Goal: Transaction & Acquisition: Book appointment/travel/reservation

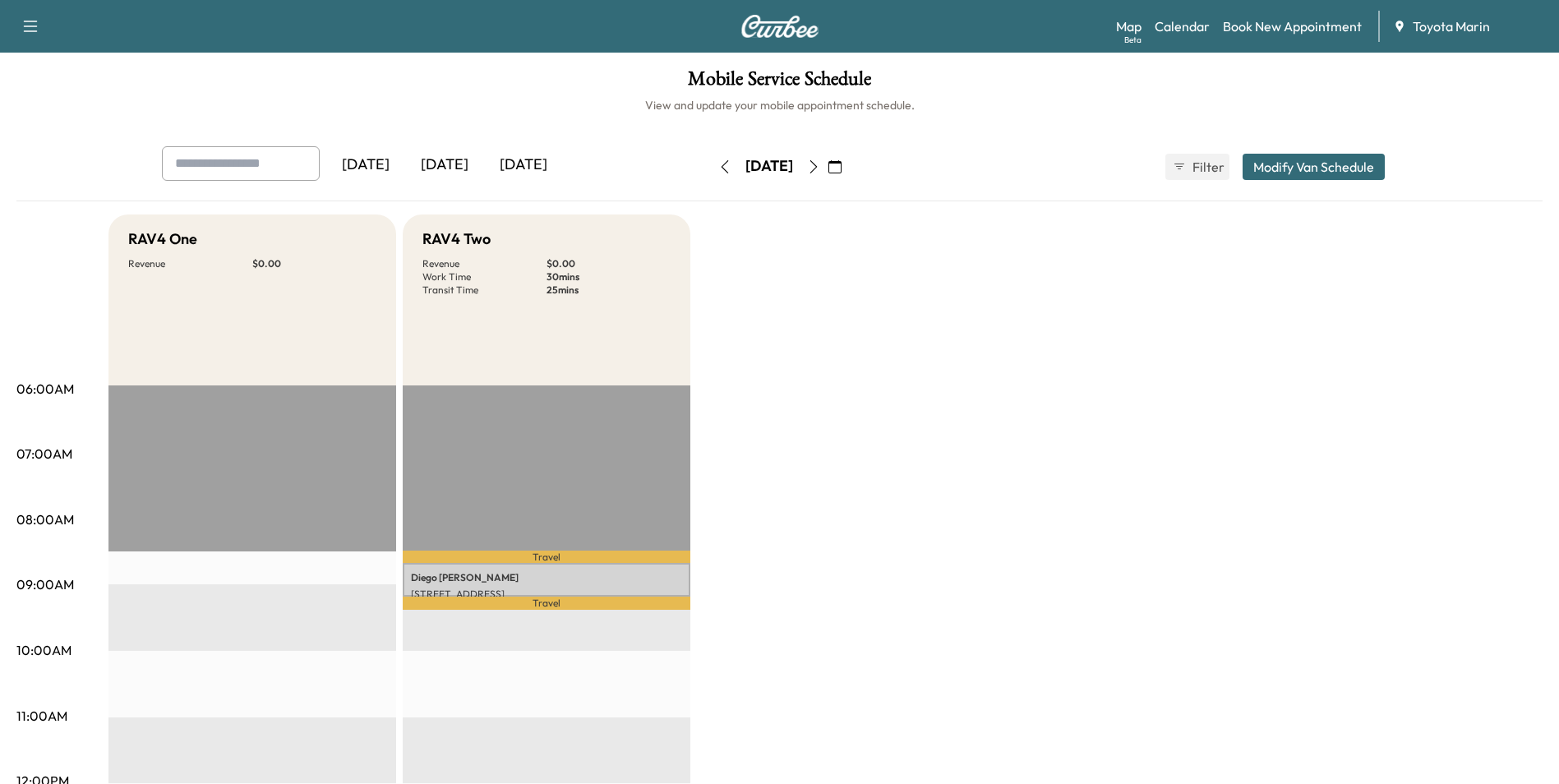
click at [821, 164] on icon "button" at bounding box center [813, 166] width 13 height 13
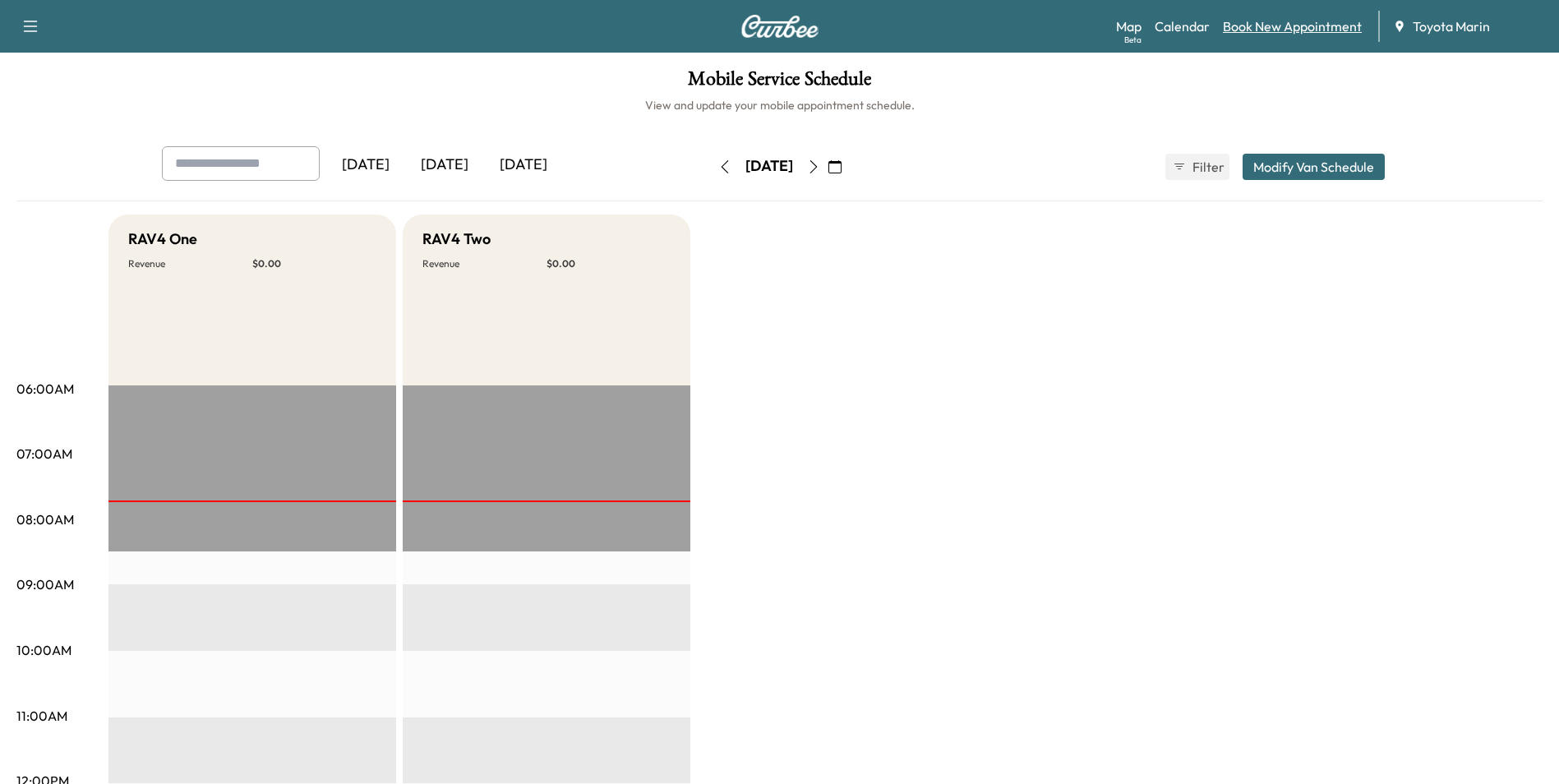
click at [1275, 33] on link "Book New Appointment" at bounding box center [1292, 25] width 138 height 20
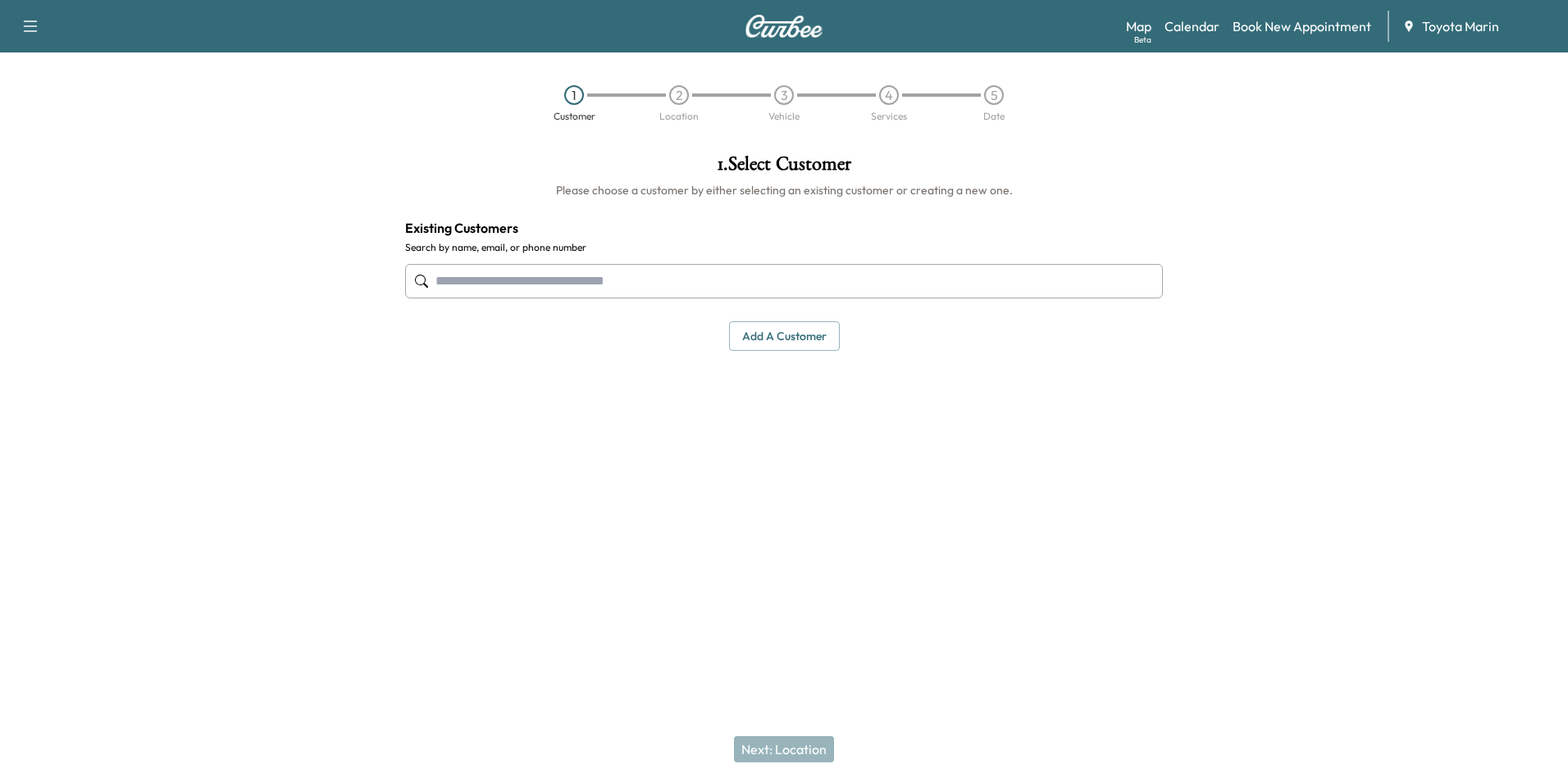
click at [509, 282] on input "text" at bounding box center [784, 281] width 758 height 35
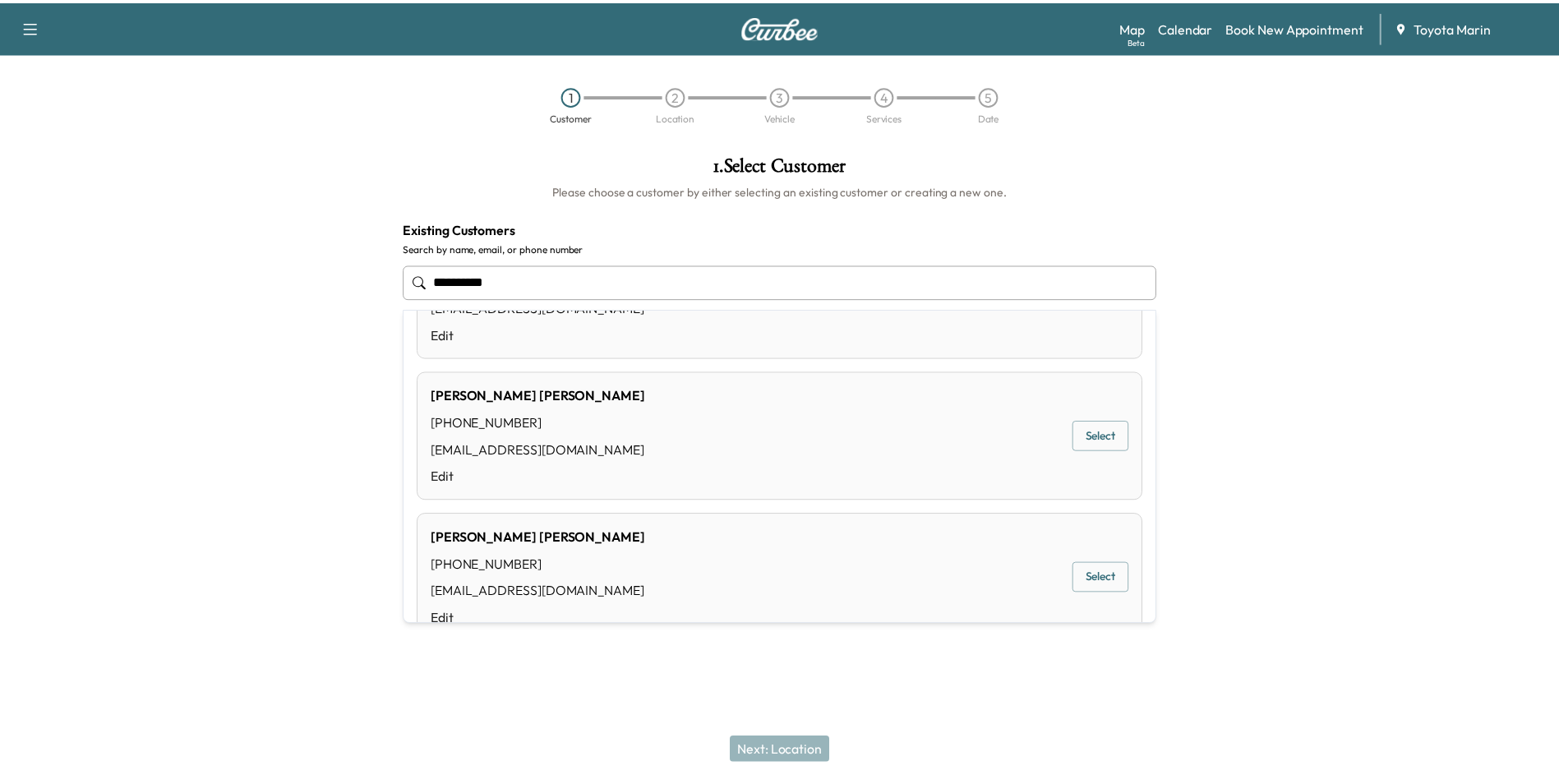
scroll to position [910, 0]
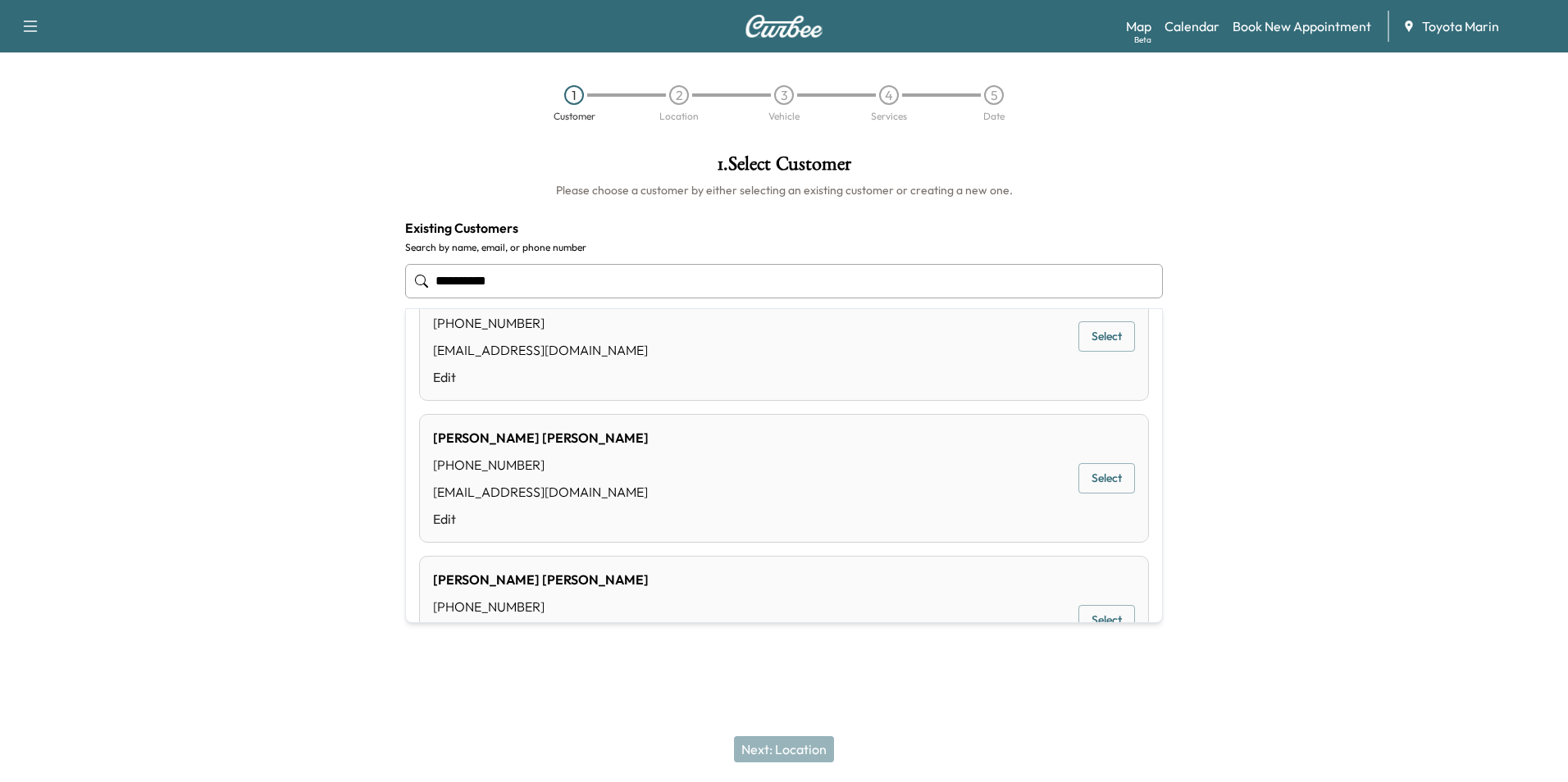
click at [1093, 336] on button "Select" at bounding box center [1106, 336] width 57 height 31
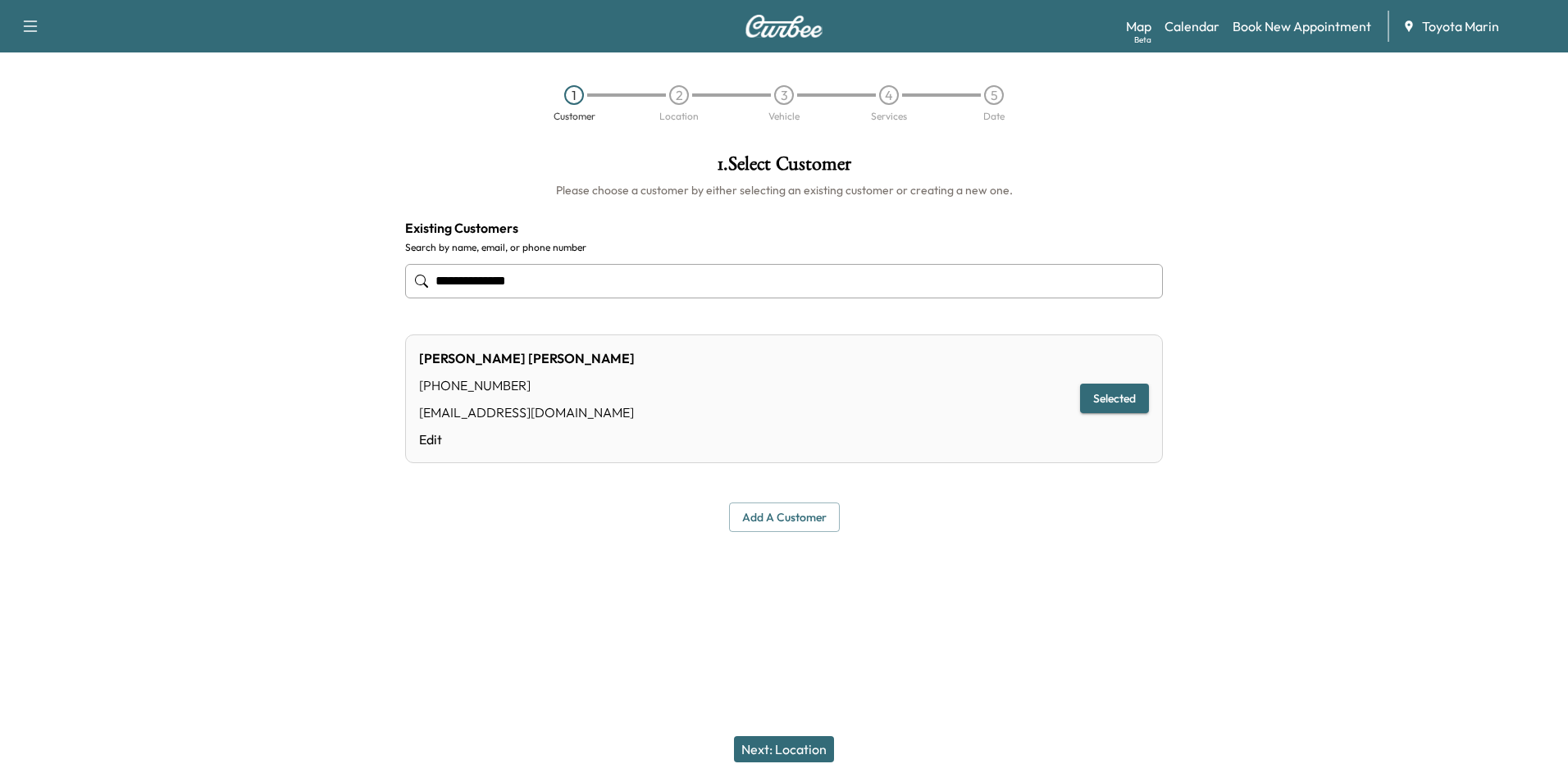
type input "**********"
click at [775, 746] on button "Next: Location" at bounding box center [784, 749] width 100 height 26
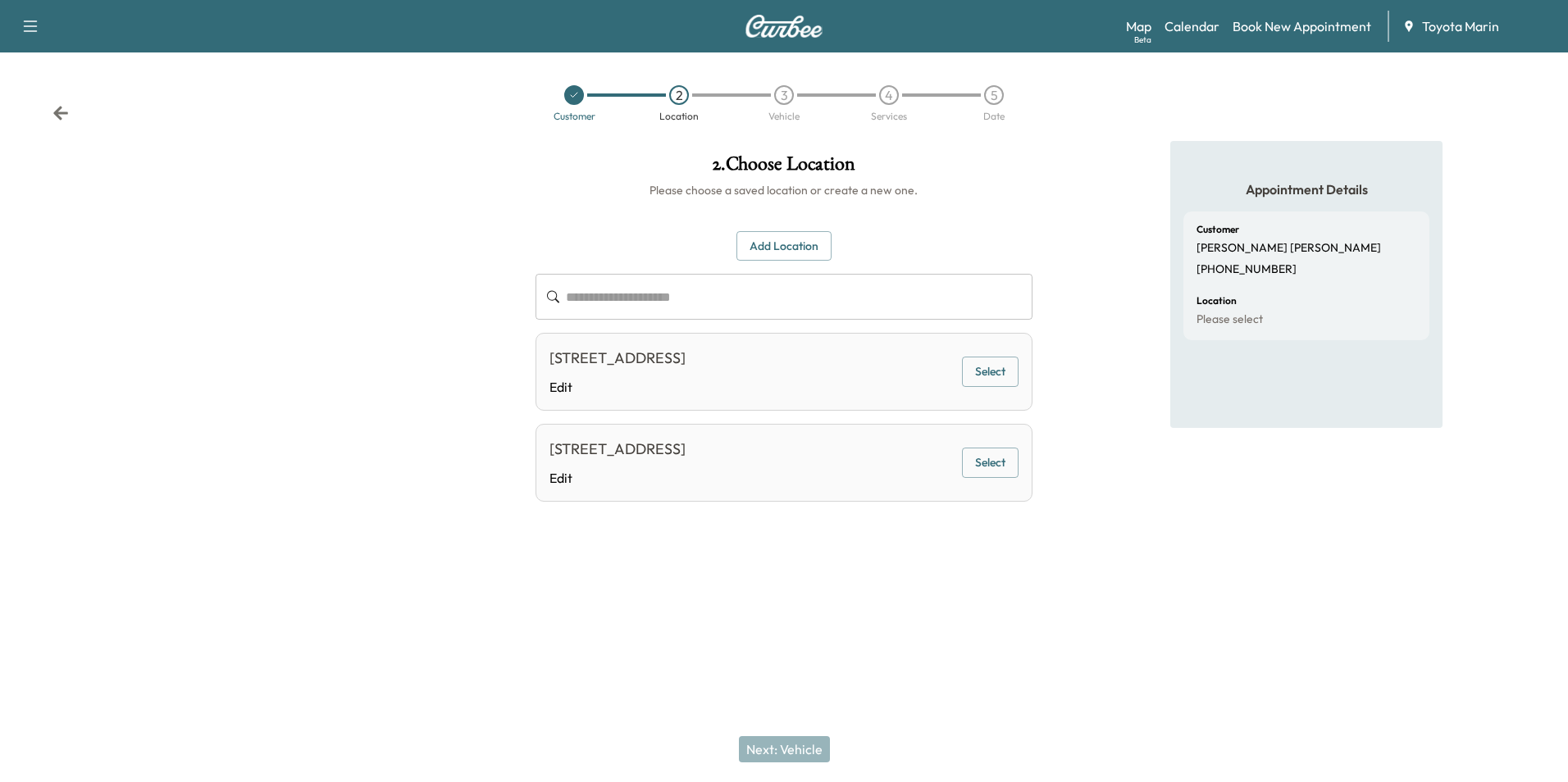
click at [970, 469] on button "Select" at bounding box center [990, 463] width 57 height 31
click at [787, 743] on button "Next: Vehicle" at bounding box center [784, 749] width 91 height 26
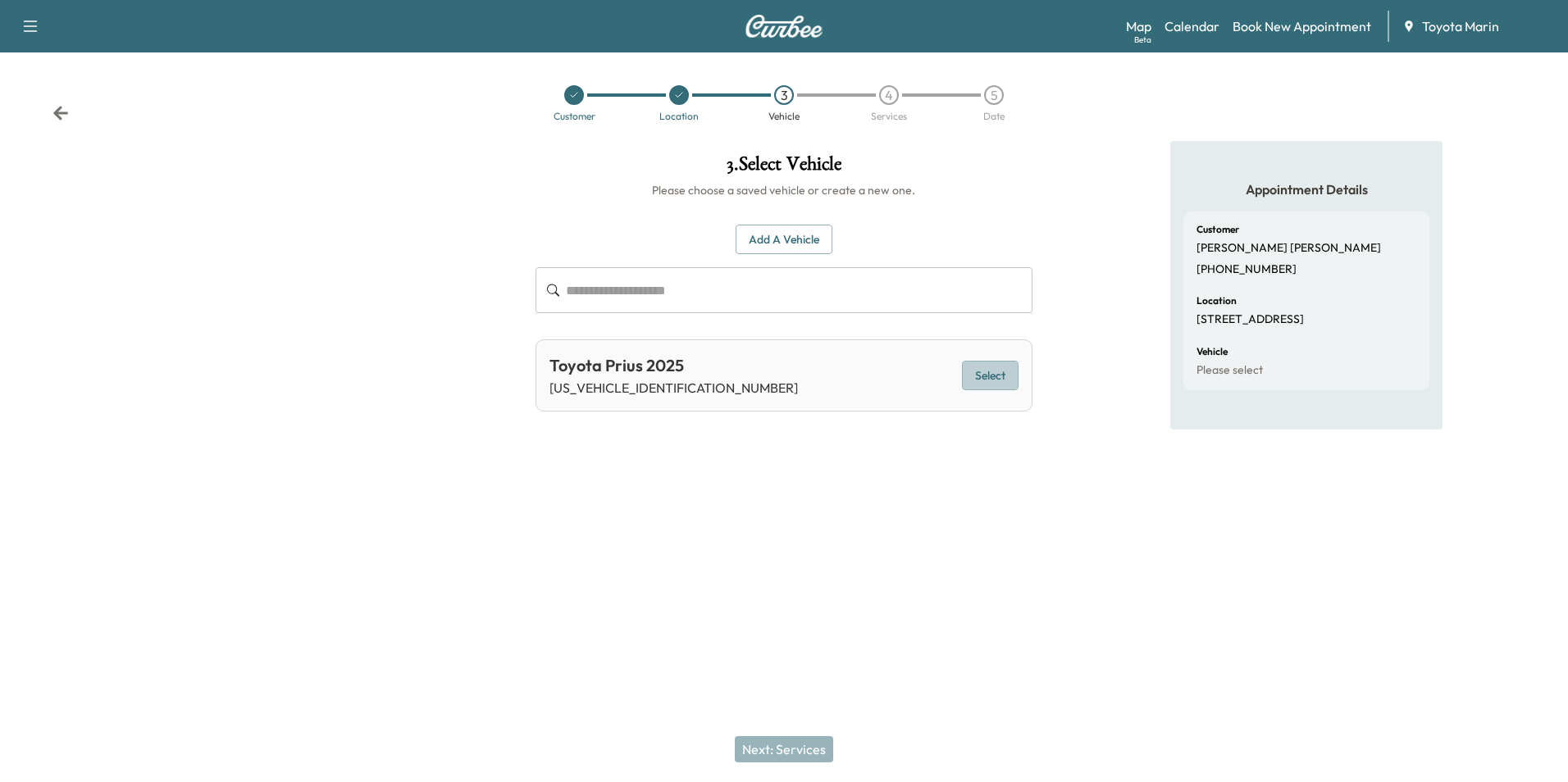
click at [993, 366] on button "Select" at bounding box center [990, 376] width 57 height 31
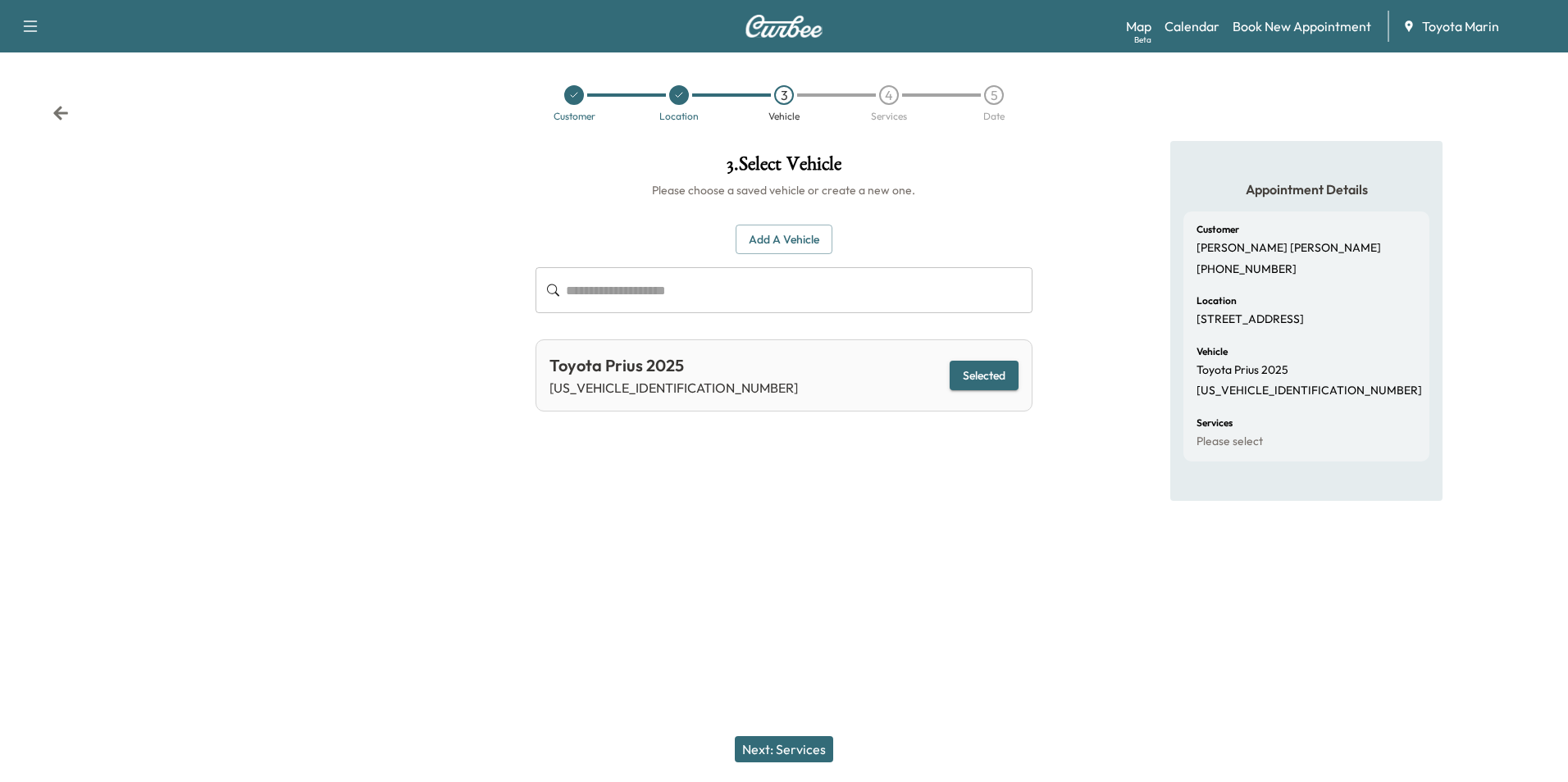
click at [815, 746] on button "Next: Services" at bounding box center [784, 749] width 98 height 26
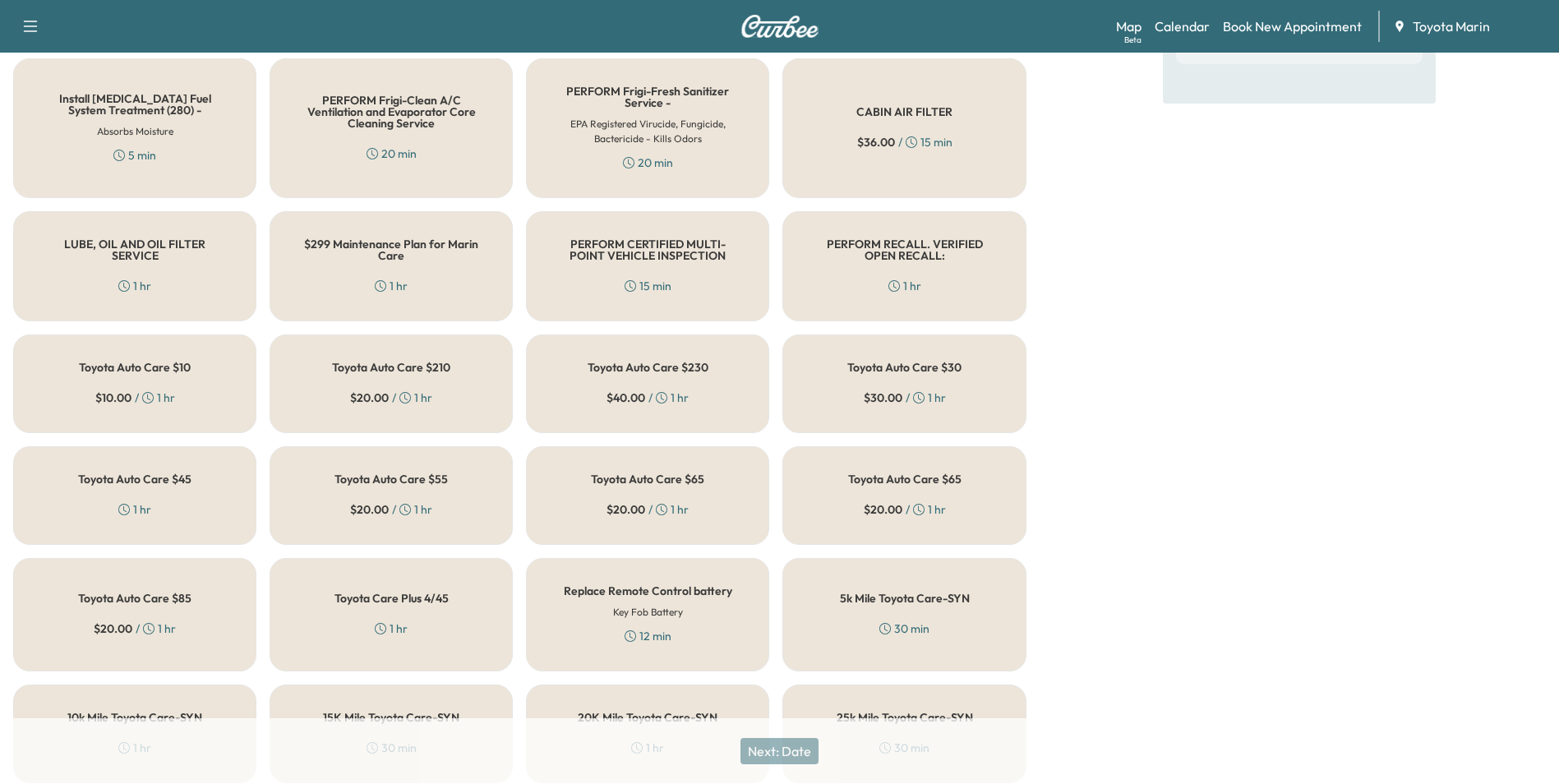
scroll to position [493, 0]
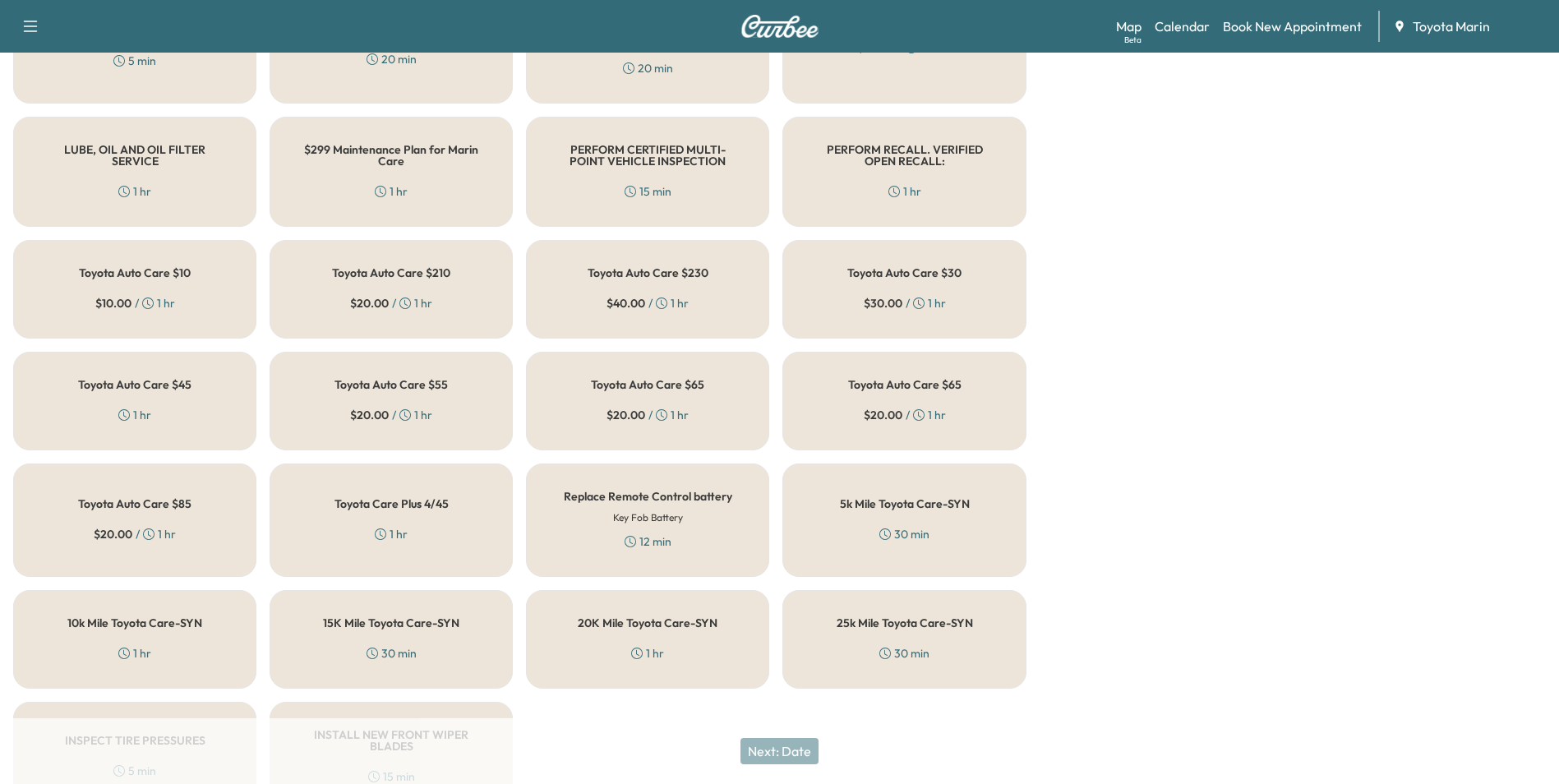
click at [937, 501] on h5 "5k Mile Toyota Care-SYN" at bounding box center [905, 504] width 130 height 12
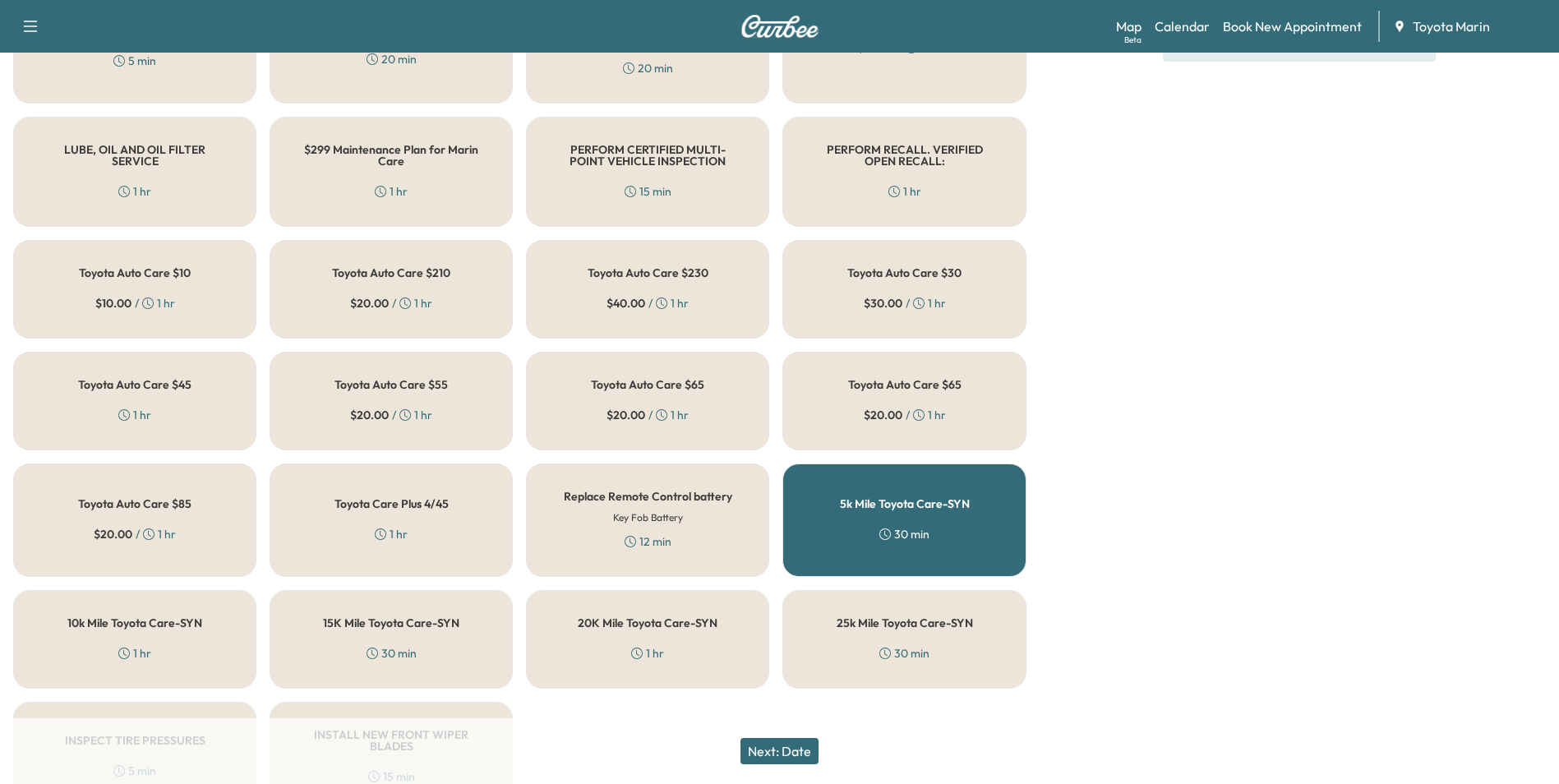
click at [795, 745] on button "Next: Date" at bounding box center [780, 751] width 78 height 26
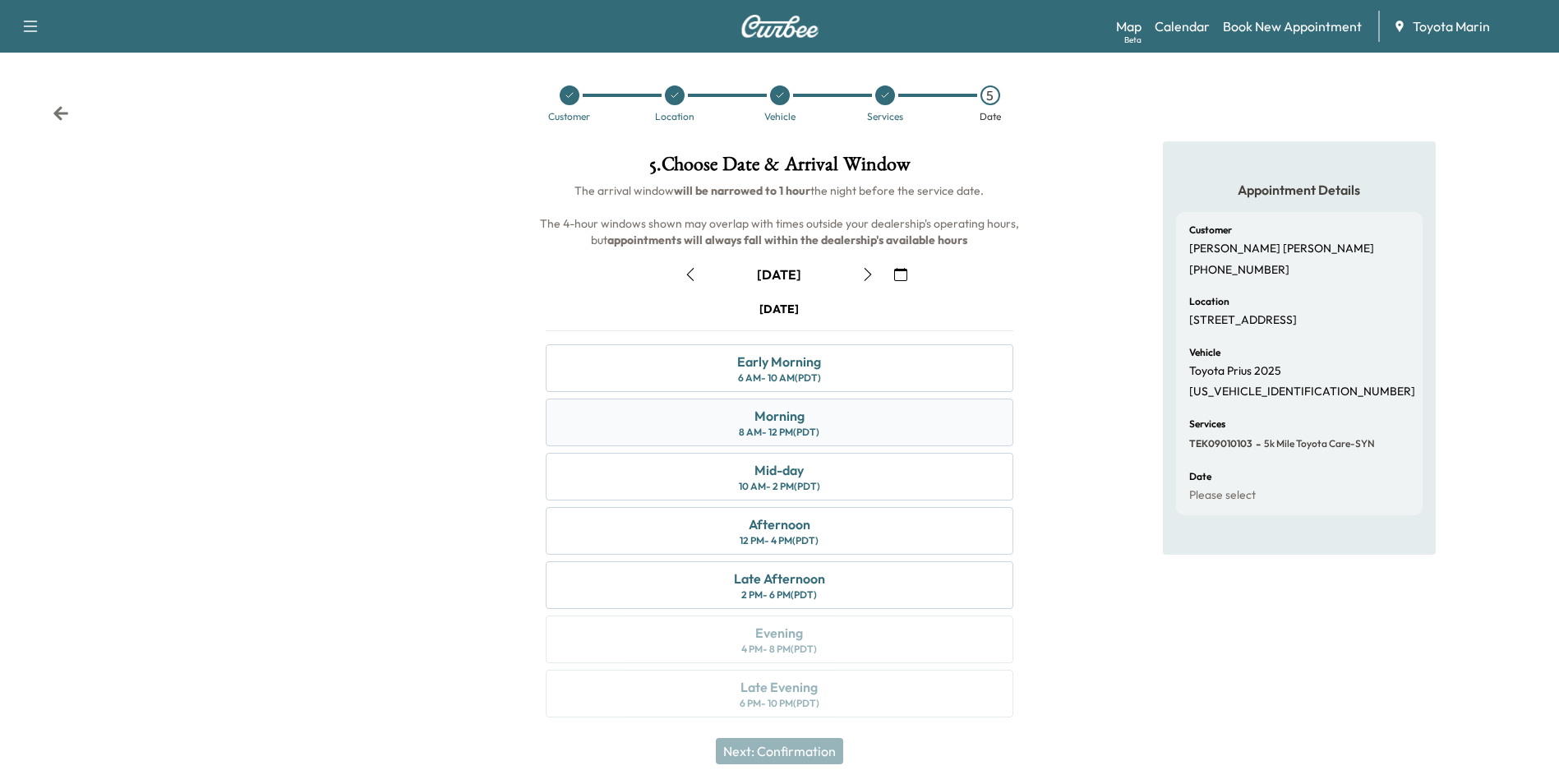
drag, startPoint x: 779, startPoint y: 431, endPoint x: 760, endPoint y: 407, distance: 30.6
click at [769, 427] on div "8 AM - 12 PM (PDT)" at bounding box center [779, 431] width 81 height 13
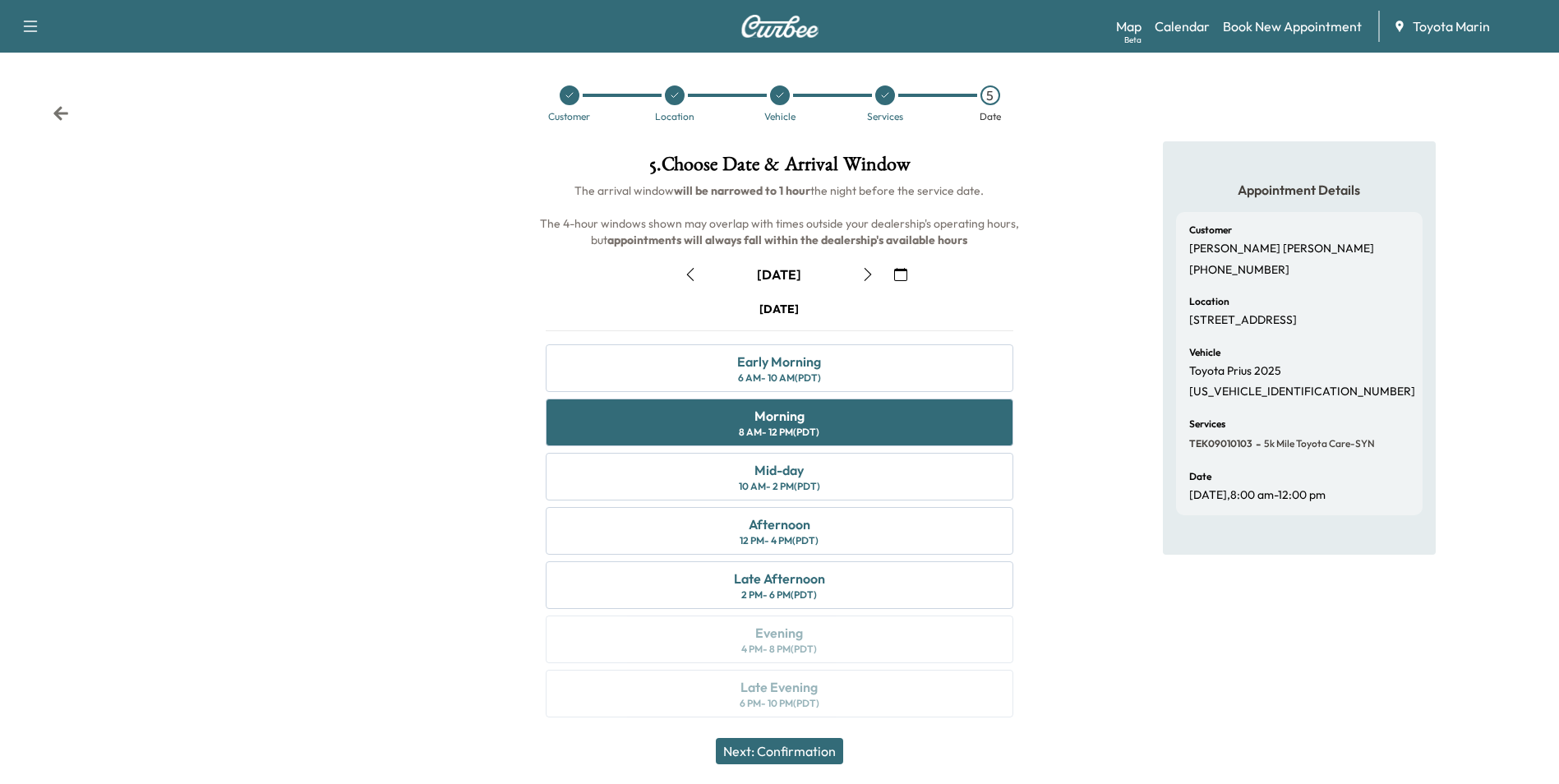
click at [811, 747] on button "Next: Confirmation" at bounding box center [780, 751] width 127 height 26
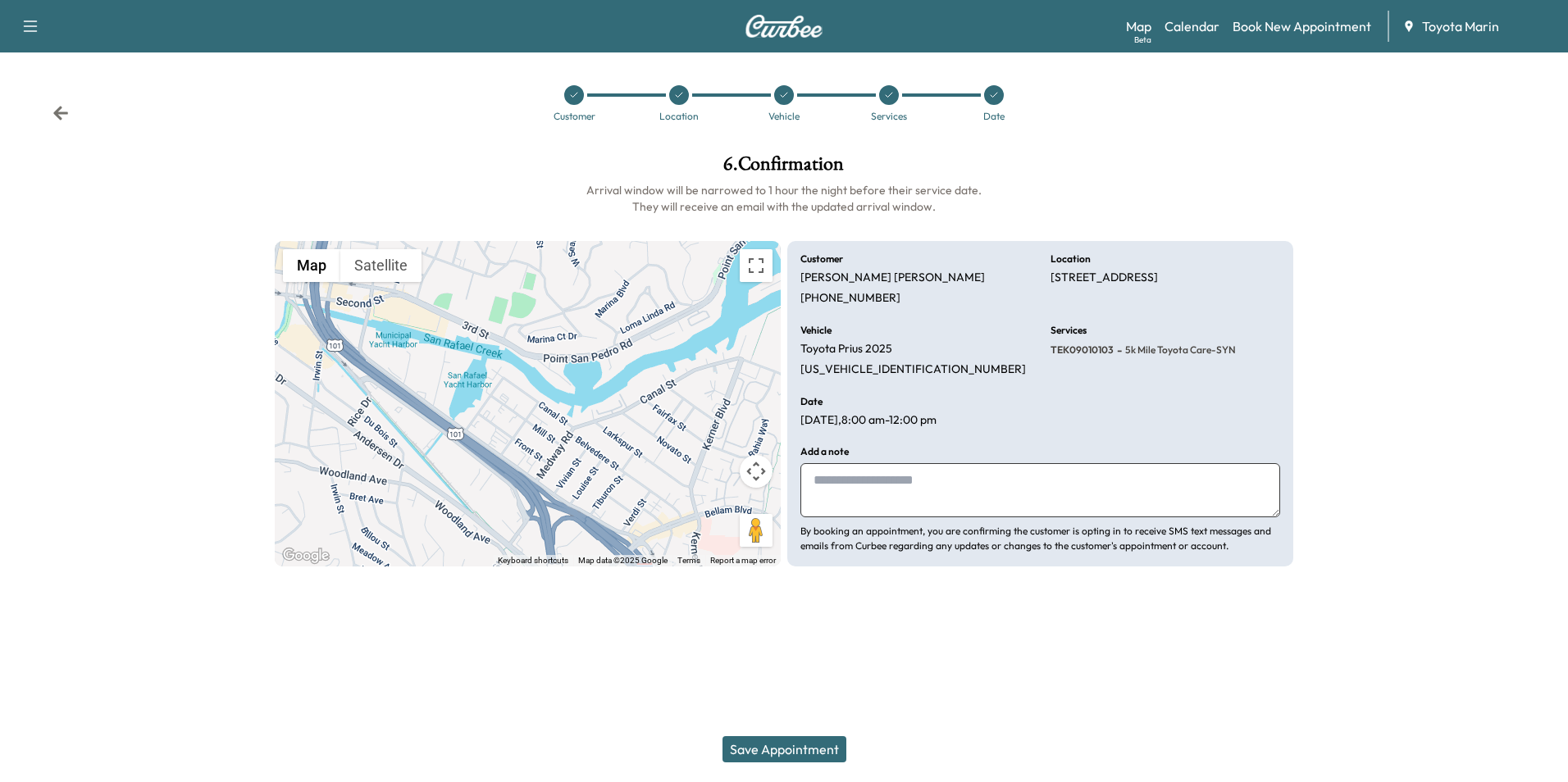
click at [824, 752] on button "Save Appointment" at bounding box center [784, 749] width 124 height 26
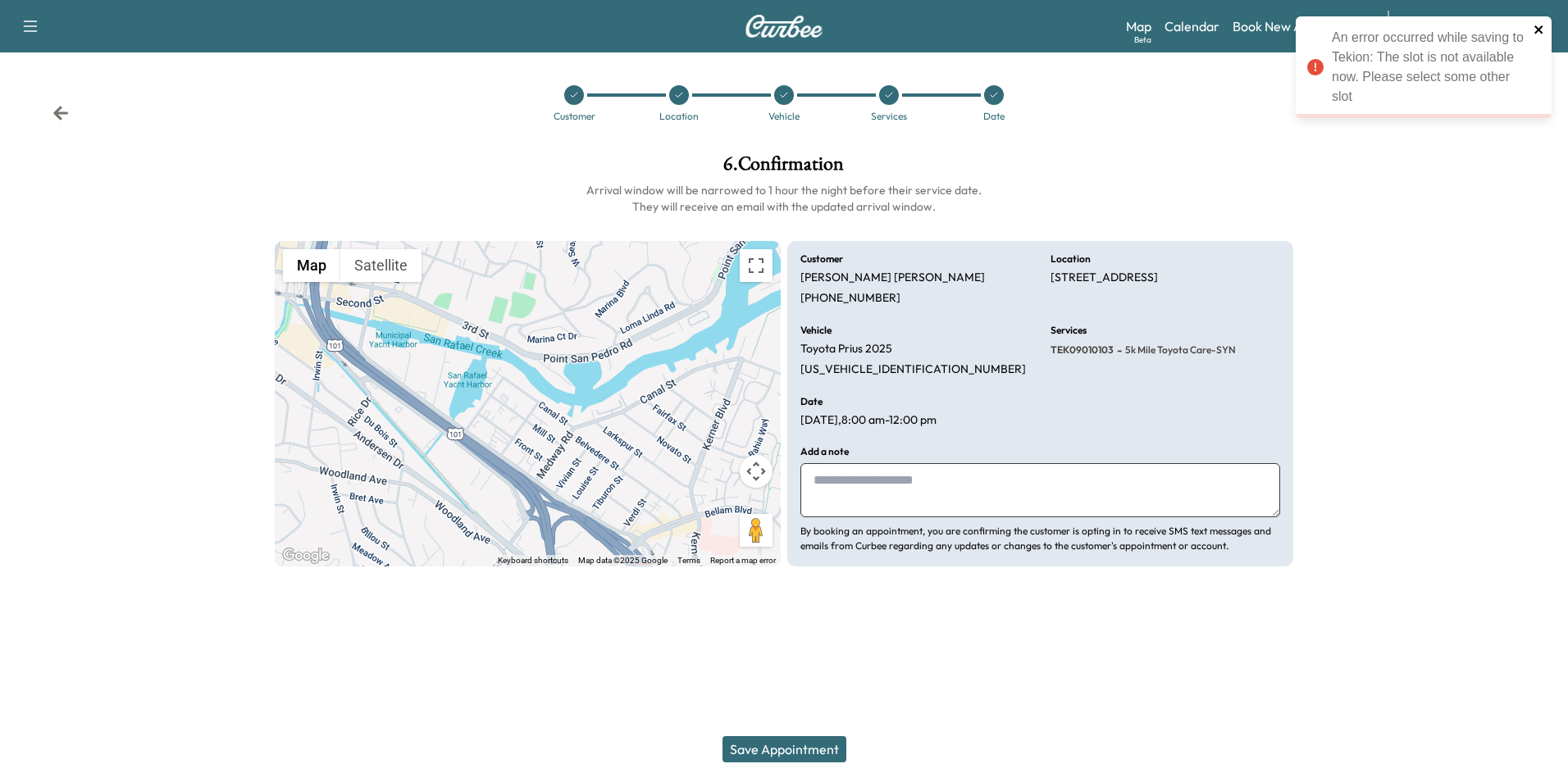
click at [1537, 26] on icon "close" at bounding box center [1539, 29] width 12 height 13
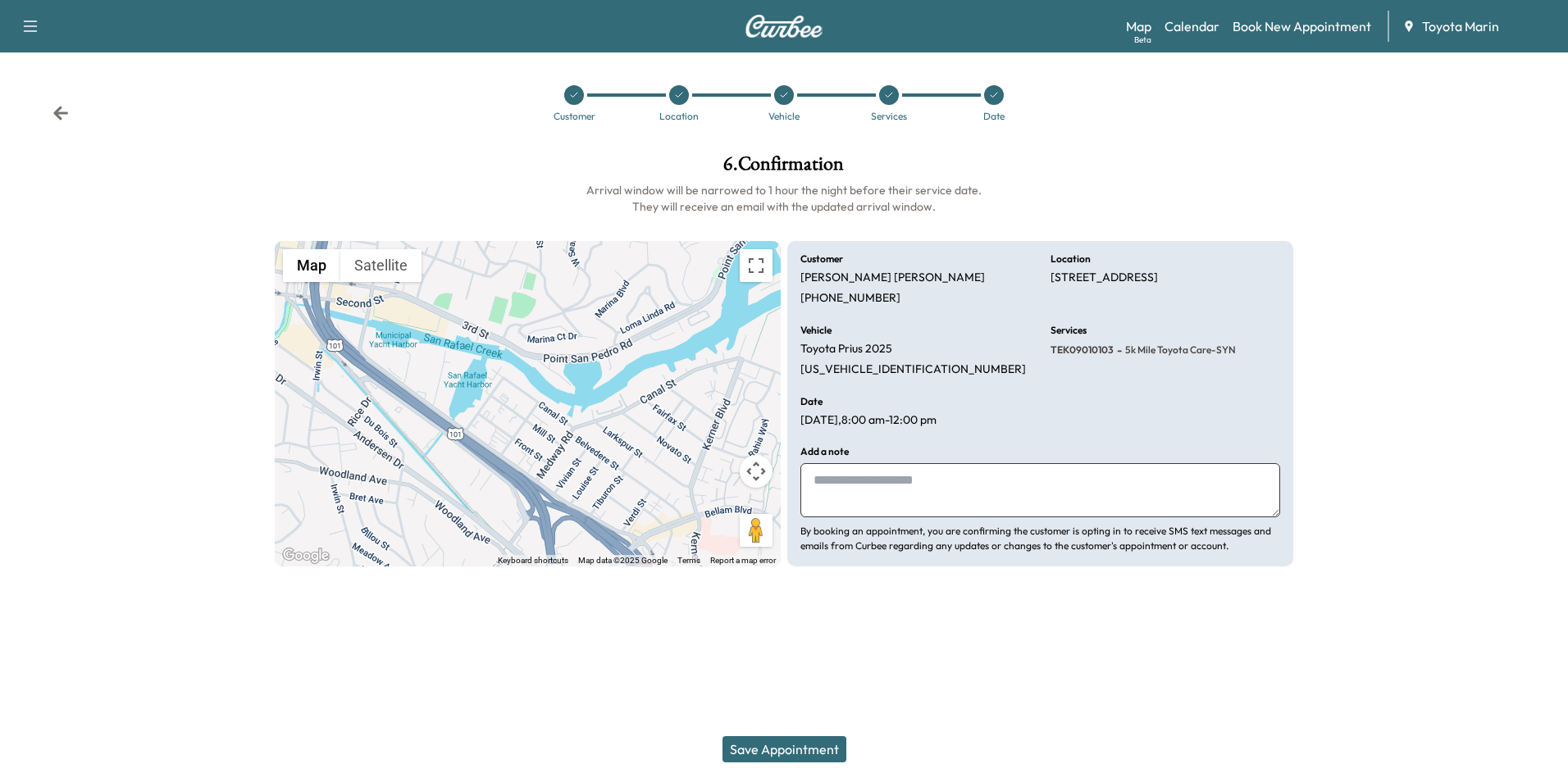
click at [1451, 25] on span "Toyota Marin" at bounding box center [1460, 25] width 77 height 19
click at [23, 25] on icon "button" at bounding box center [30, 25] width 19 height 19
click at [39, 57] on link "Support" at bounding box center [58, 56] width 62 height 19
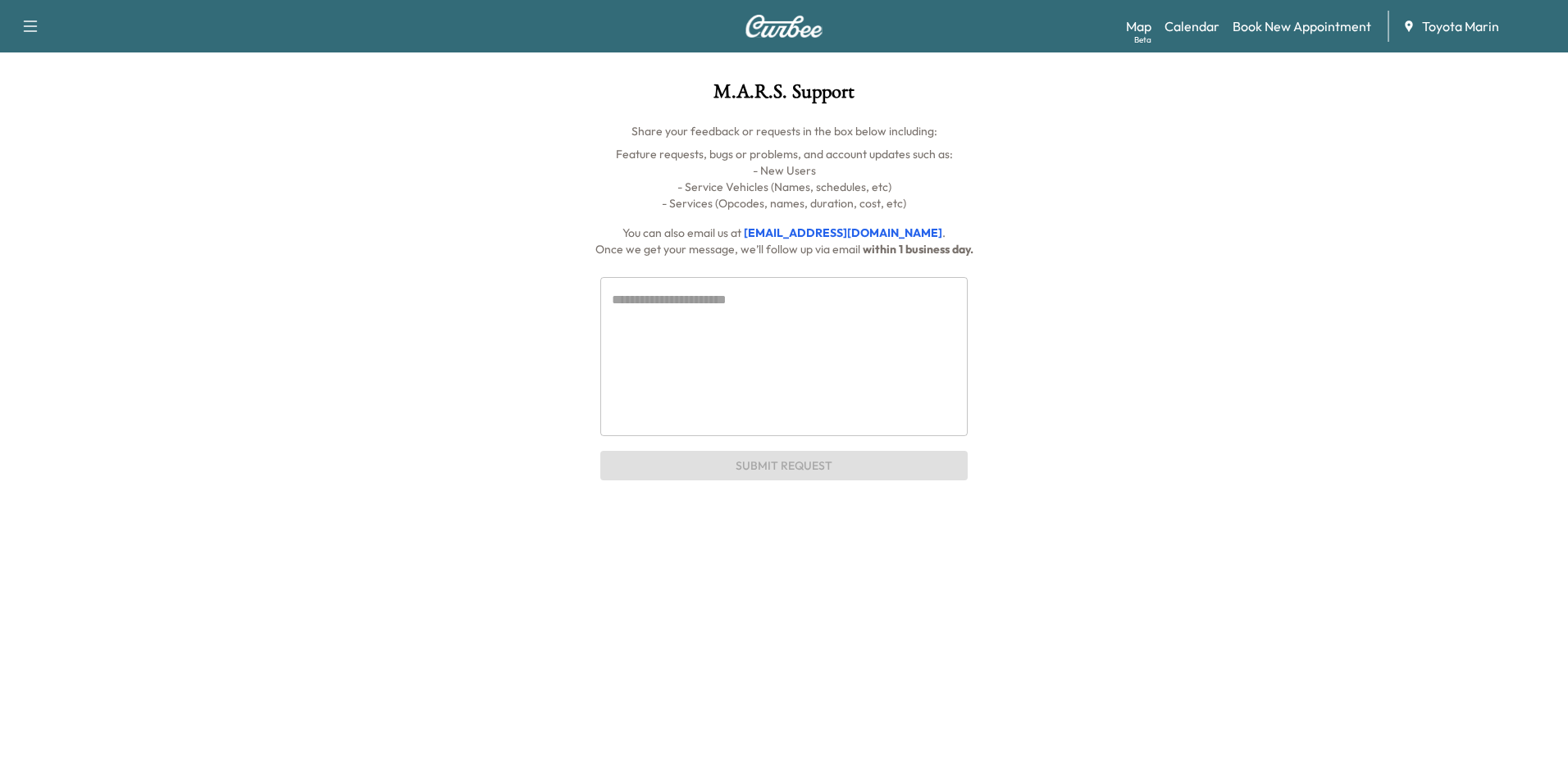
click at [733, 378] on textarea at bounding box center [784, 356] width 344 height 132
click at [1282, 21] on link "Book New Appointment" at bounding box center [1301, 25] width 138 height 19
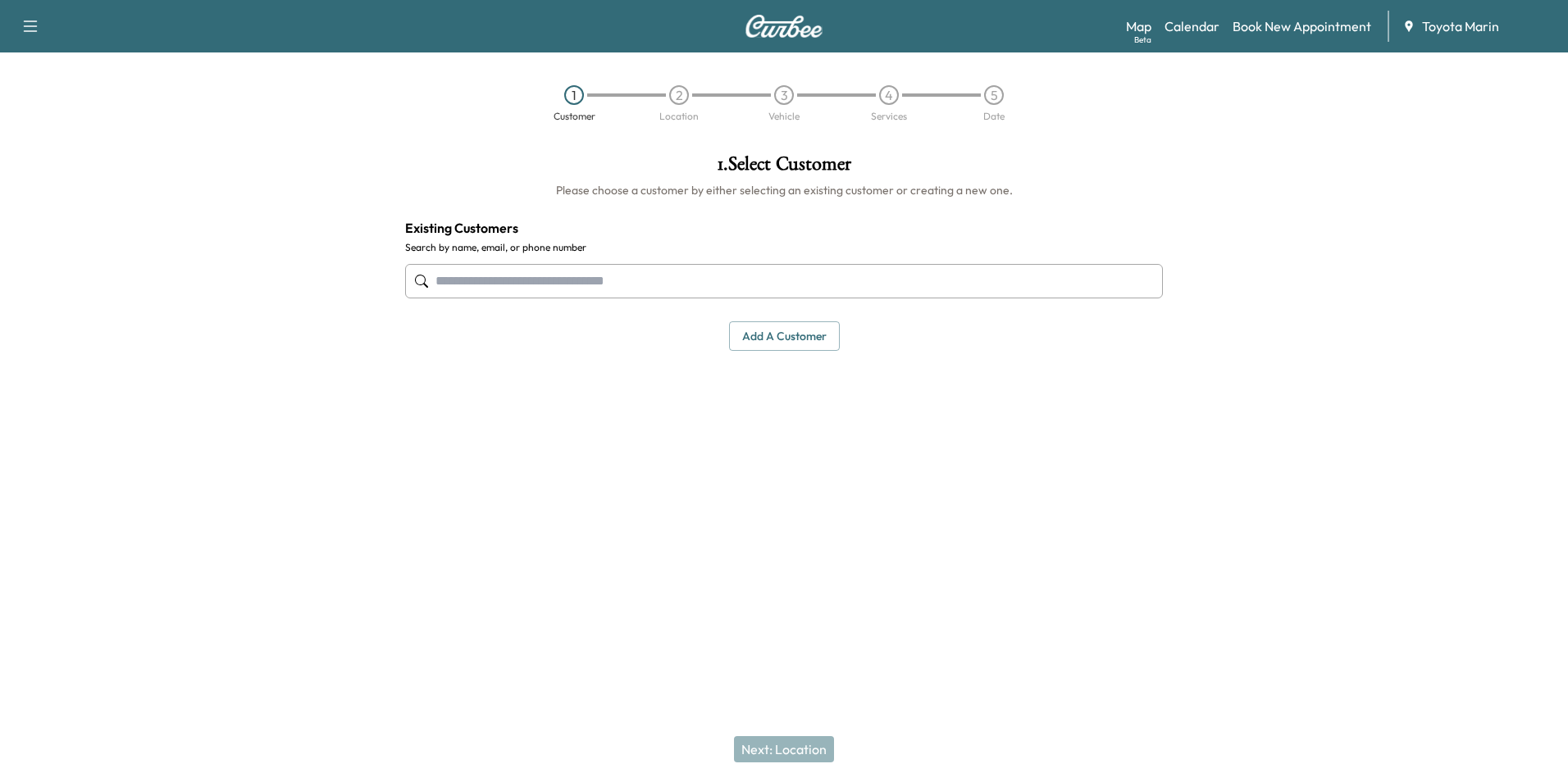
click at [580, 280] on input "text" at bounding box center [784, 281] width 758 height 35
click at [610, 270] on input "text" at bounding box center [784, 281] width 758 height 35
type input "***"
click at [783, 280] on input "text" at bounding box center [784, 281] width 758 height 35
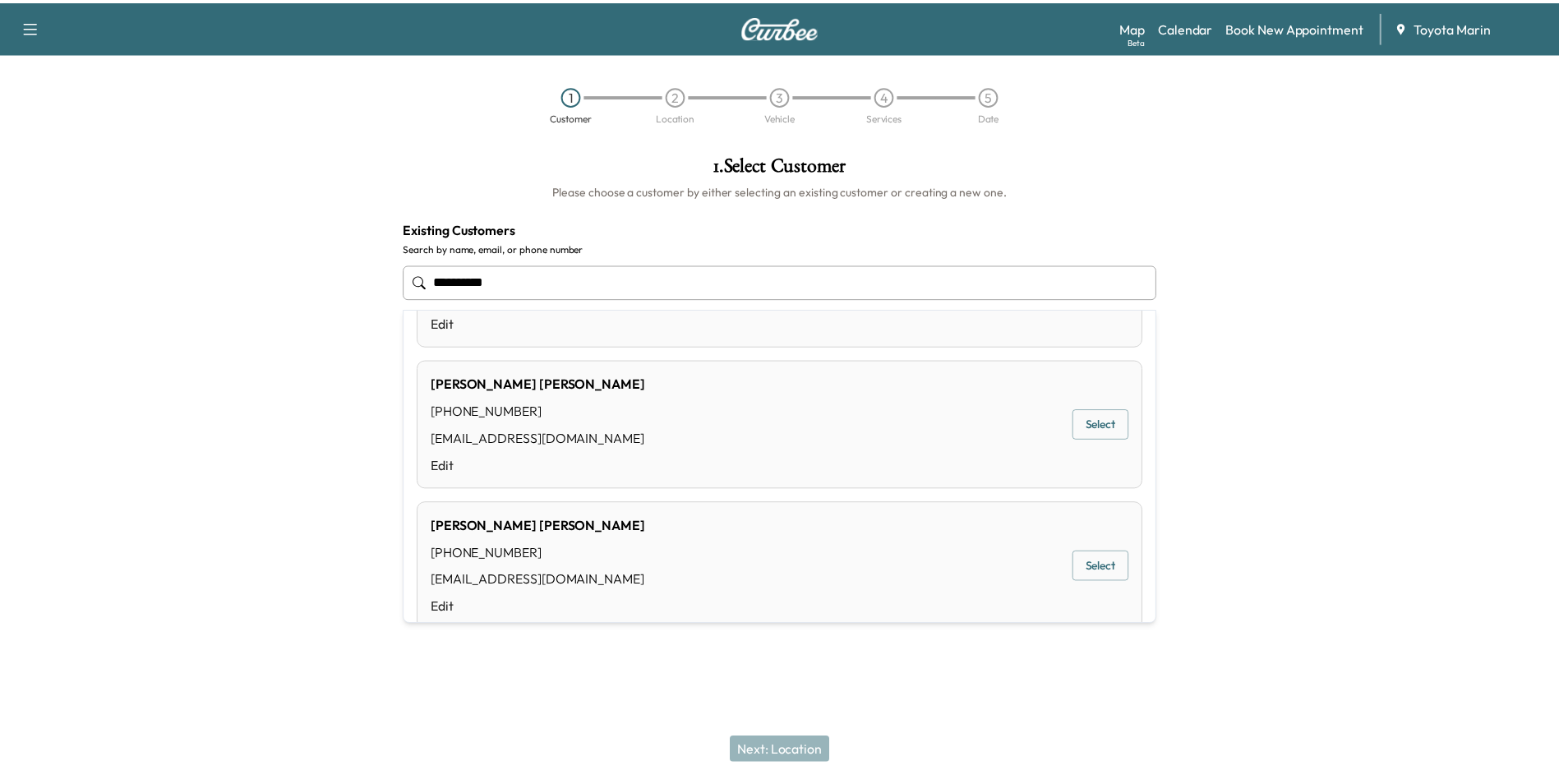
scroll to position [821, 0]
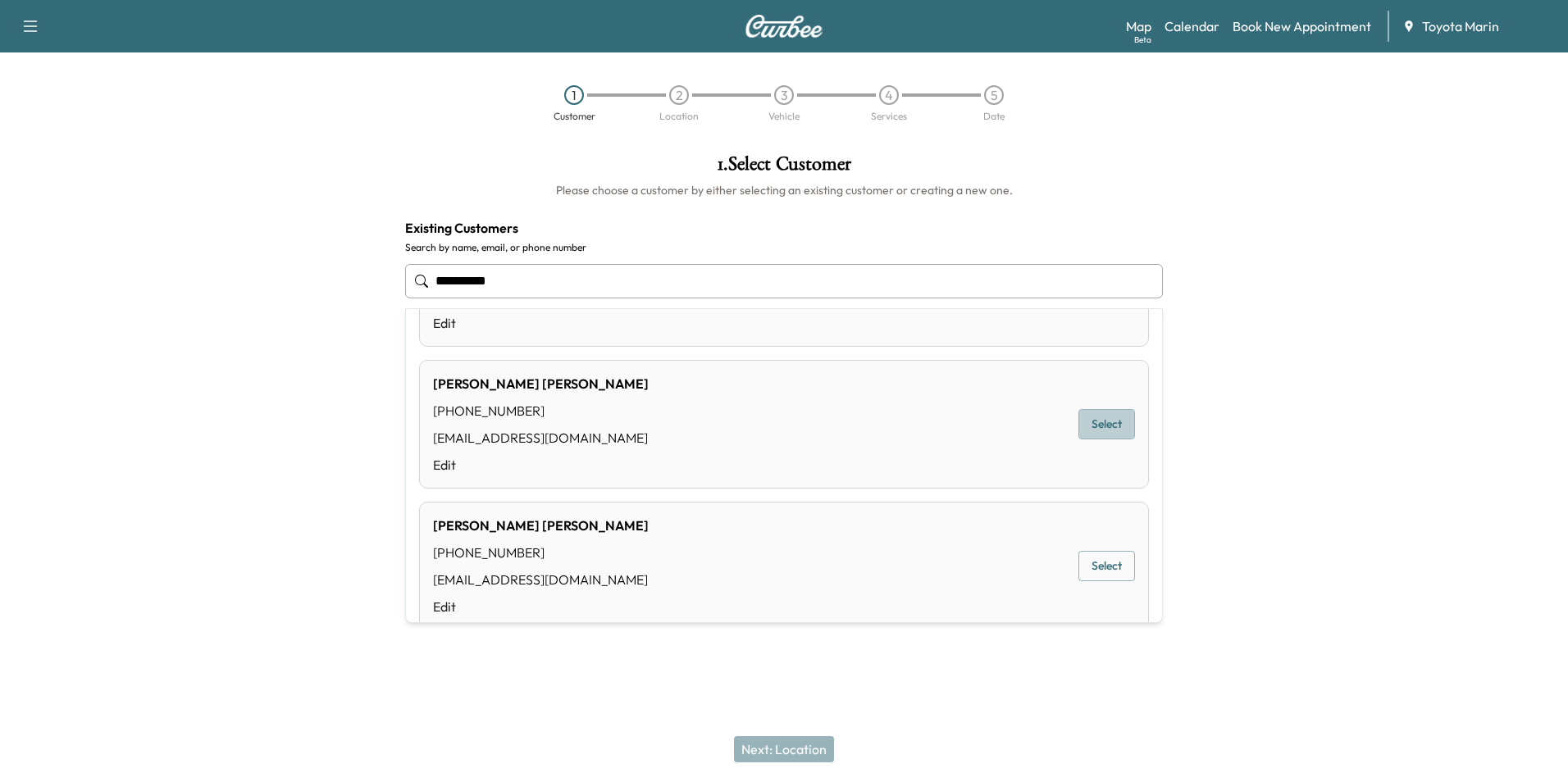
click at [1097, 425] on button "Select" at bounding box center [1106, 424] width 57 height 31
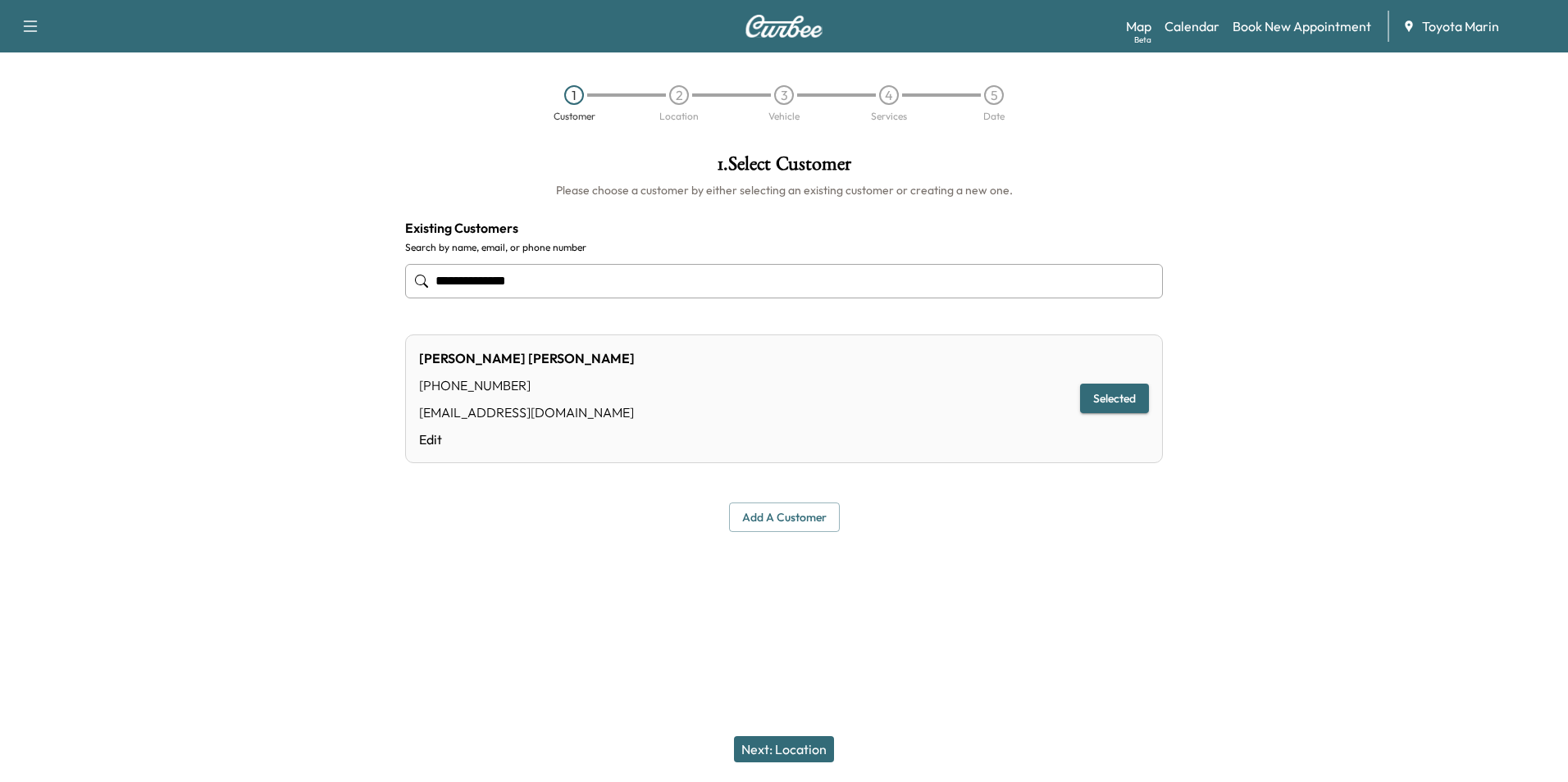
type input "**********"
click at [1104, 399] on button "Selected" at bounding box center [1114, 399] width 69 height 31
click at [792, 746] on button "Next: Location" at bounding box center [784, 749] width 100 height 26
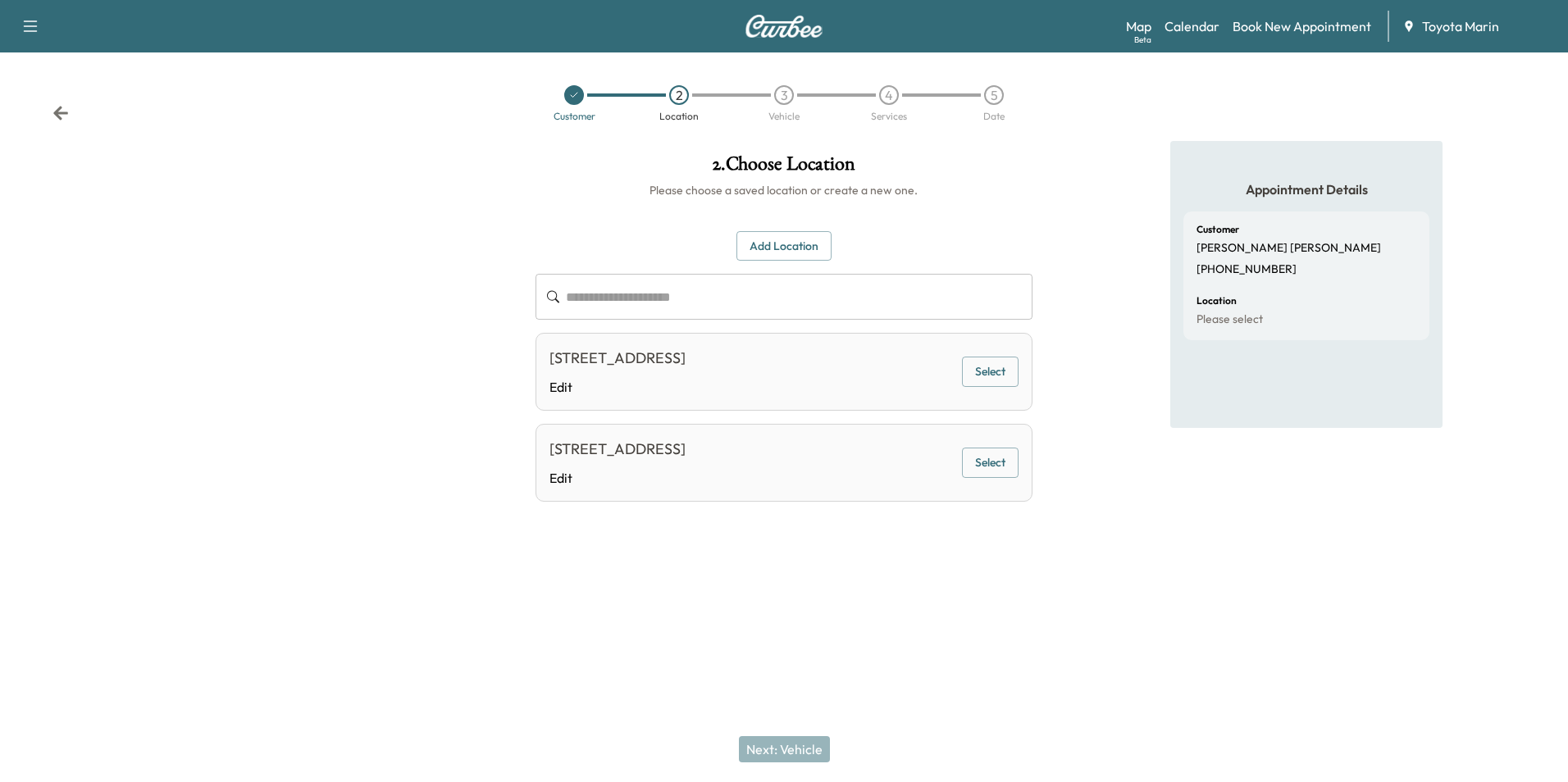
click at [994, 470] on button "Select" at bounding box center [990, 463] width 57 height 31
click at [784, 749] on button "Next: Vehicle" at bounding box center [784, 749] width 91 height 26
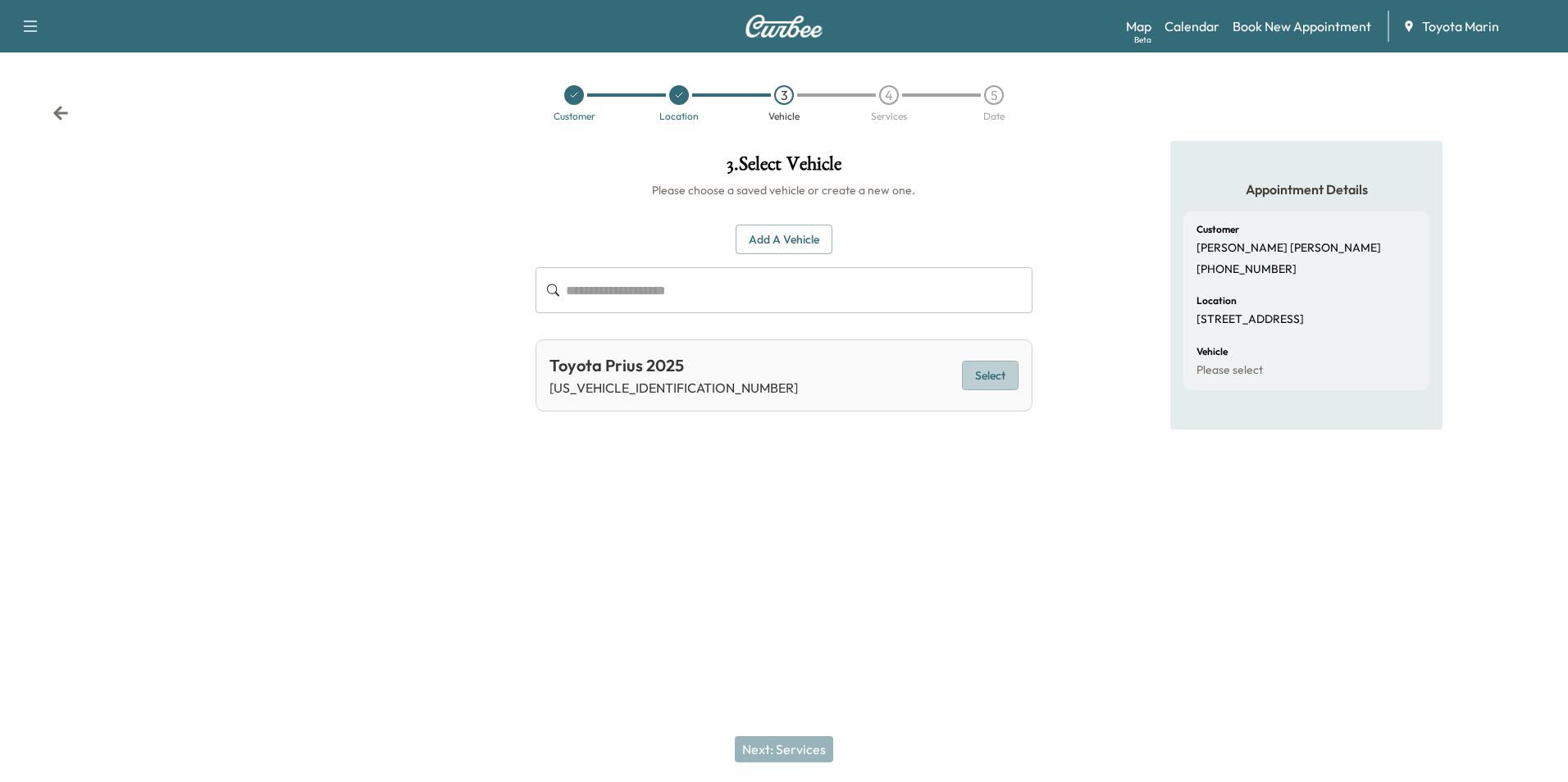
click at [996, 374] on button "Select" at bounding box center [990, 376] width 57 height 31
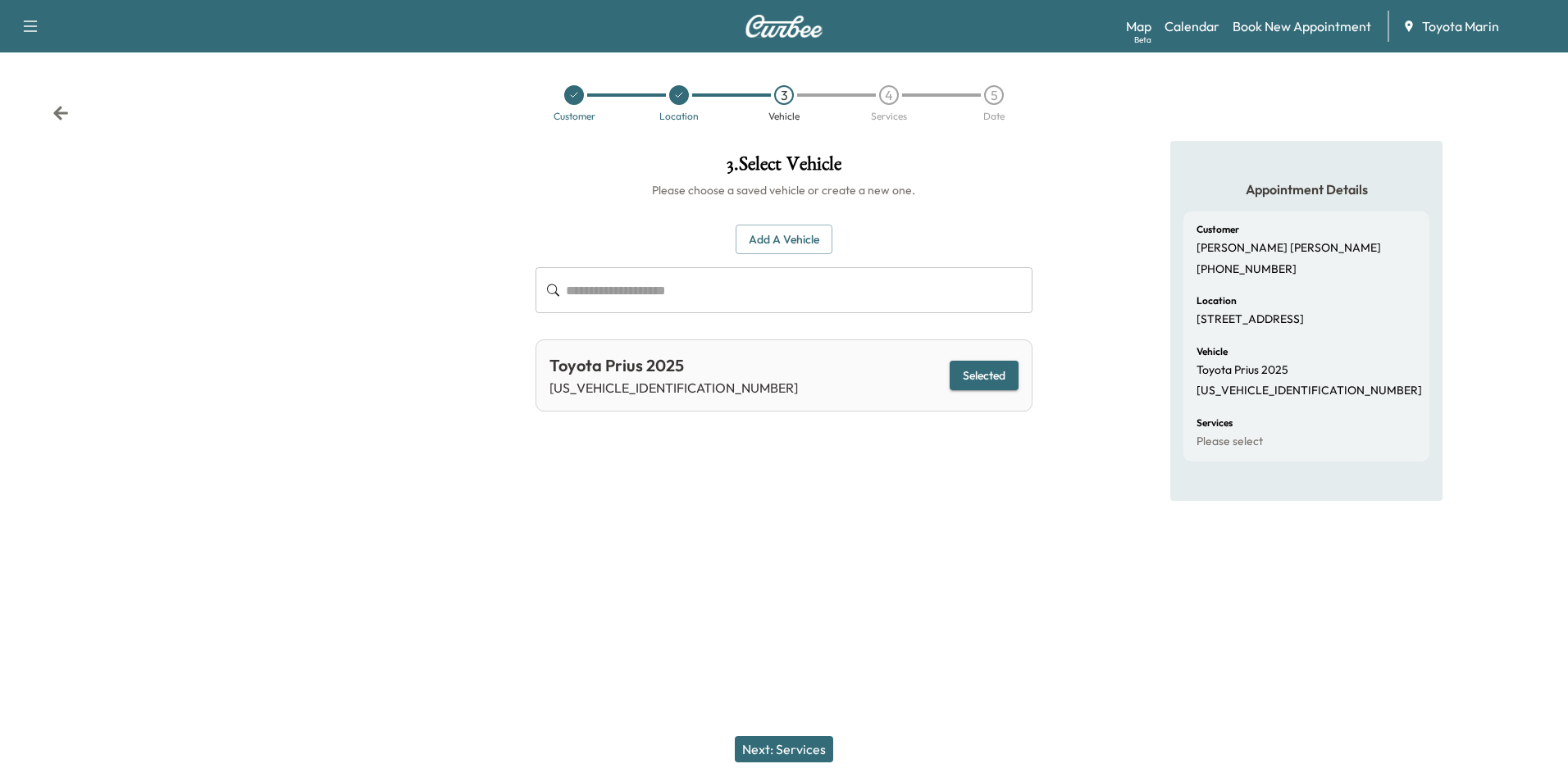
click at [791, 748] on button "Next: Services" at bounding box center [784, 749] width 98 height 26
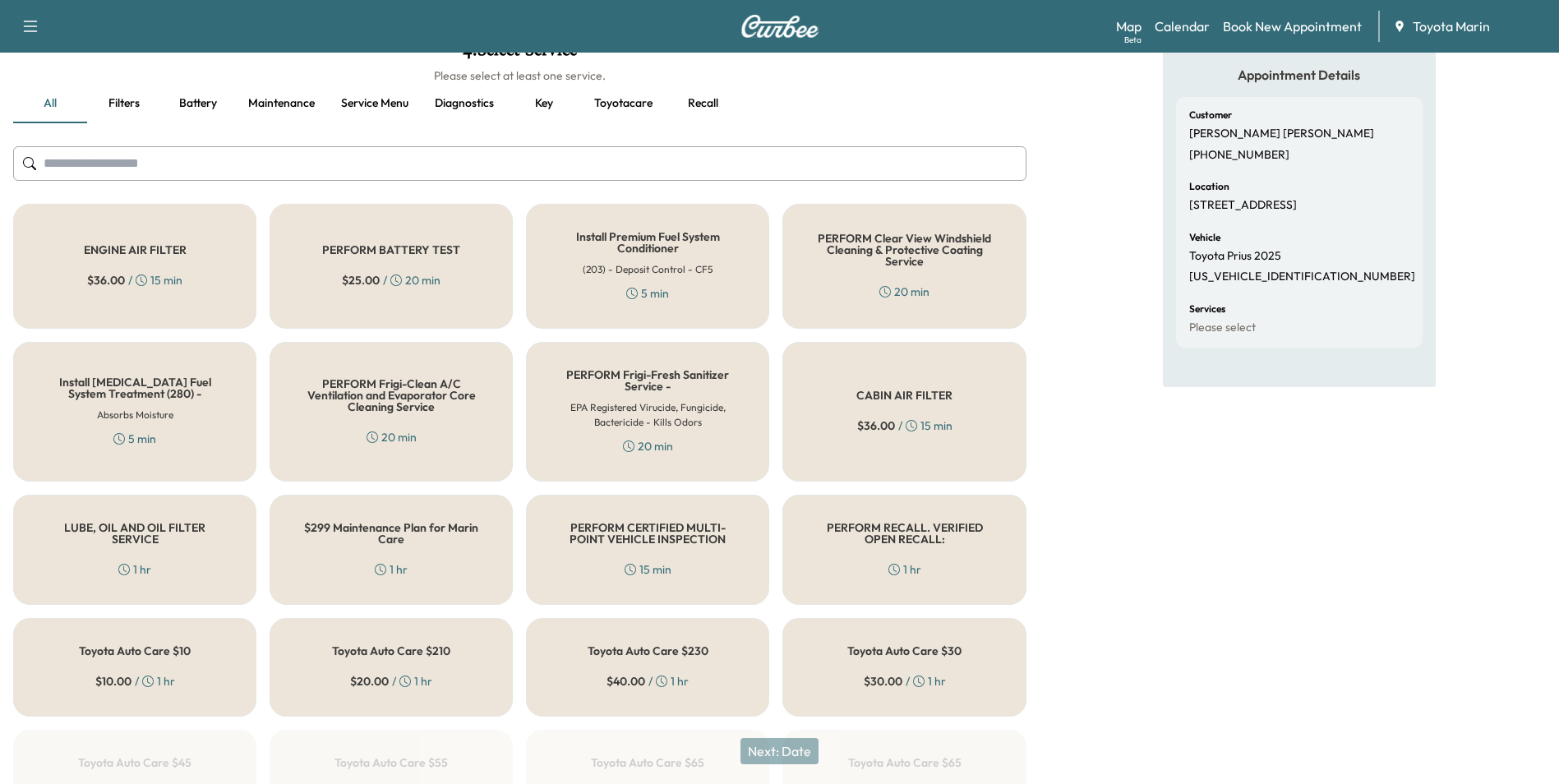
scroll to position [587, 0]
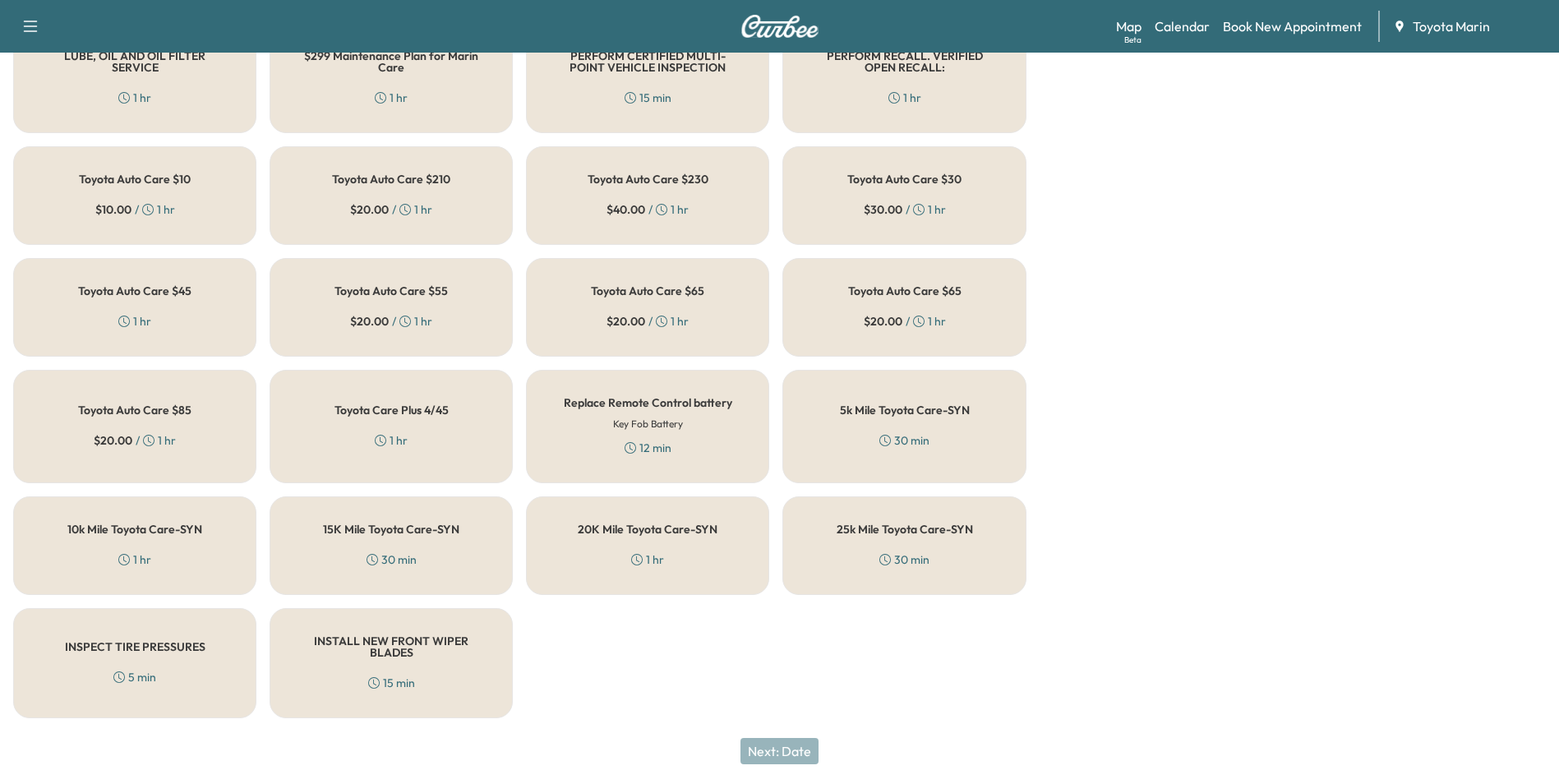
click at [867, 417] on div "5k Mile Toyota Care-SYN 30 min" at bounding box center [904, 426] width 243 height 114
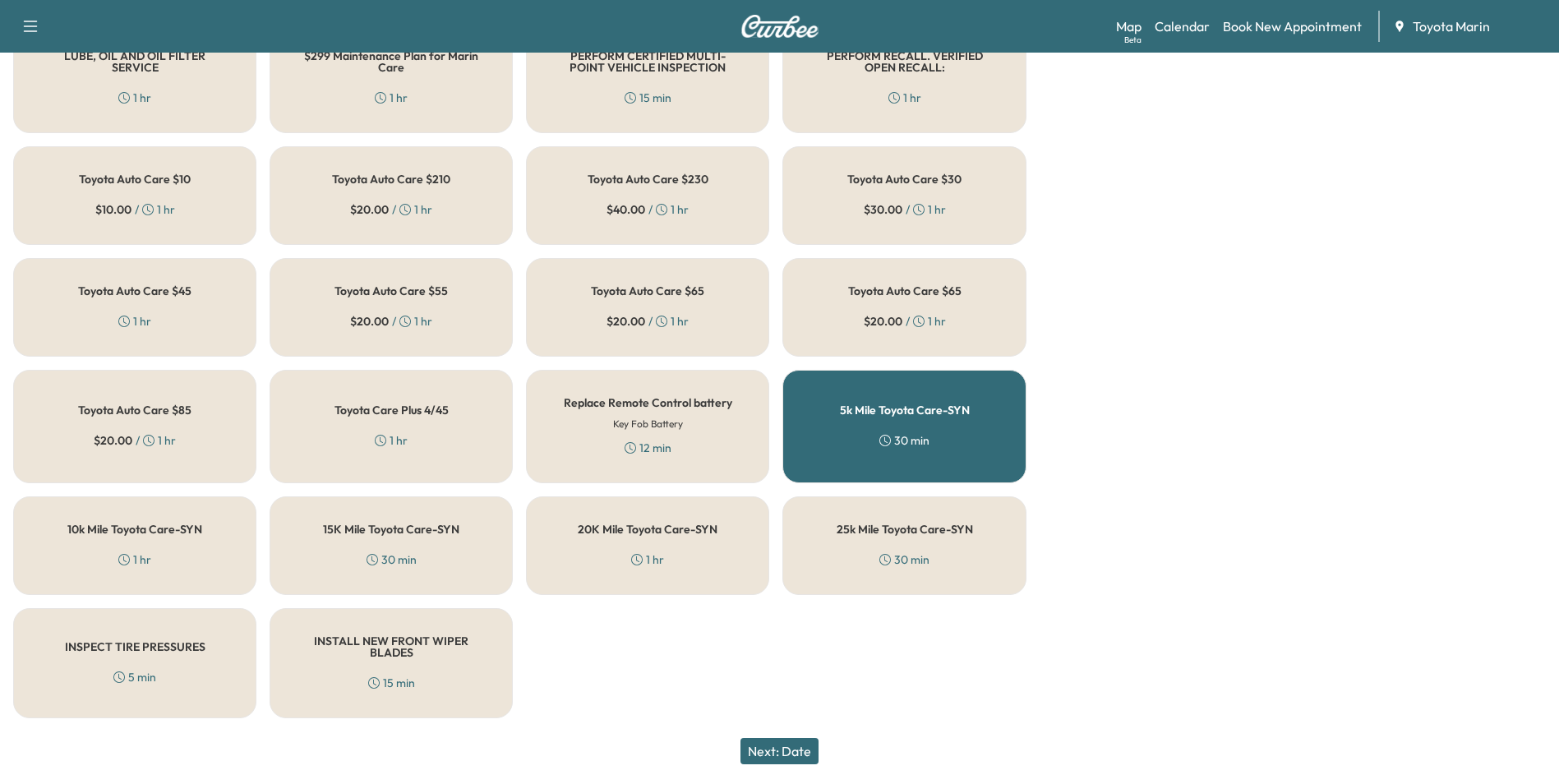
click at [785, 752] on button "Next: Date" at bounding box center [780, 751] width 78 height 26
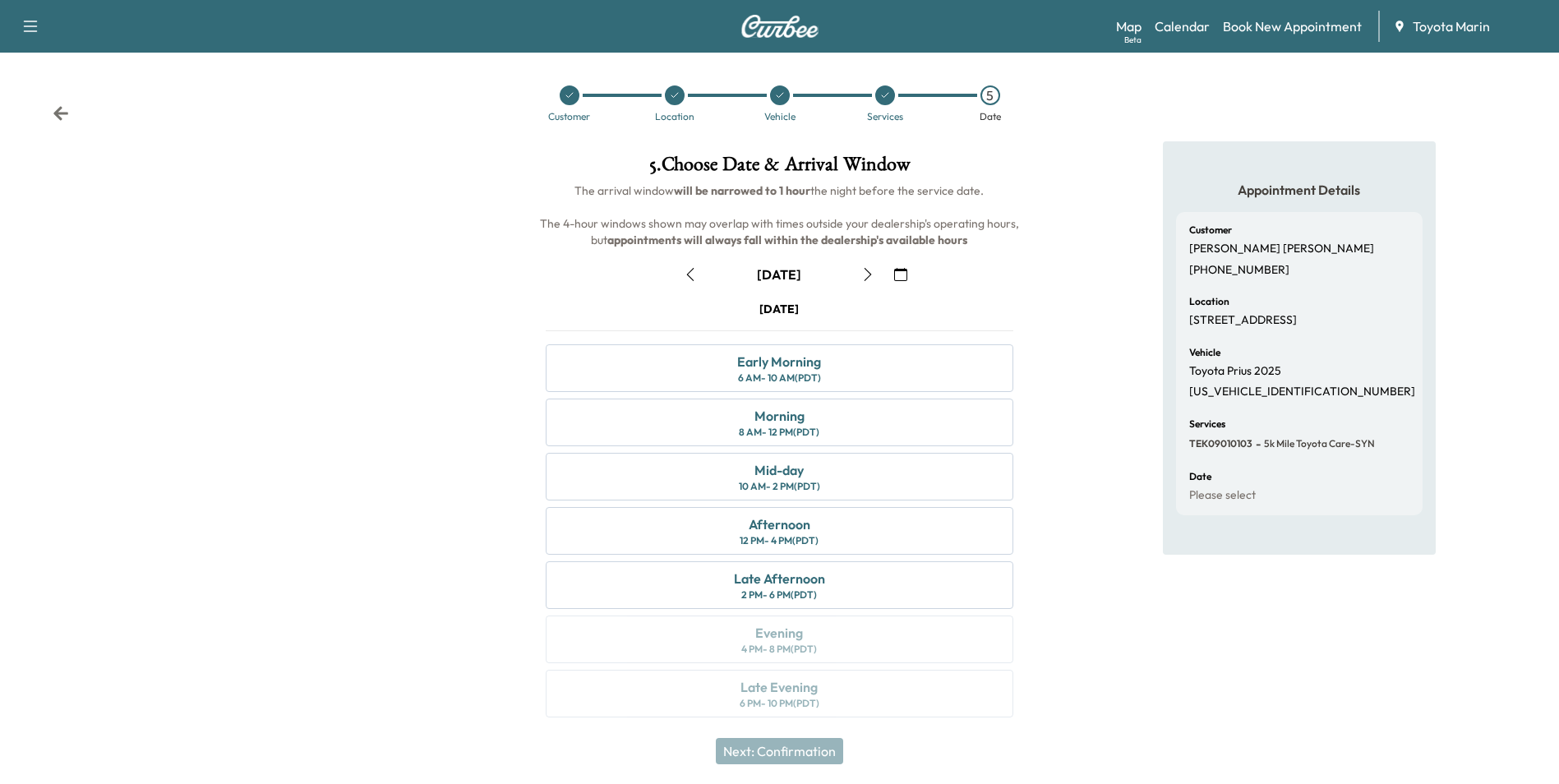
click at [686, 274] on icon "button" at bounding box center [690, 274] width 13 height 13
click at [815, 426] on div "8 AM - 12 PM (PDT)" at bounding box center [779, 431] width 81 height 13
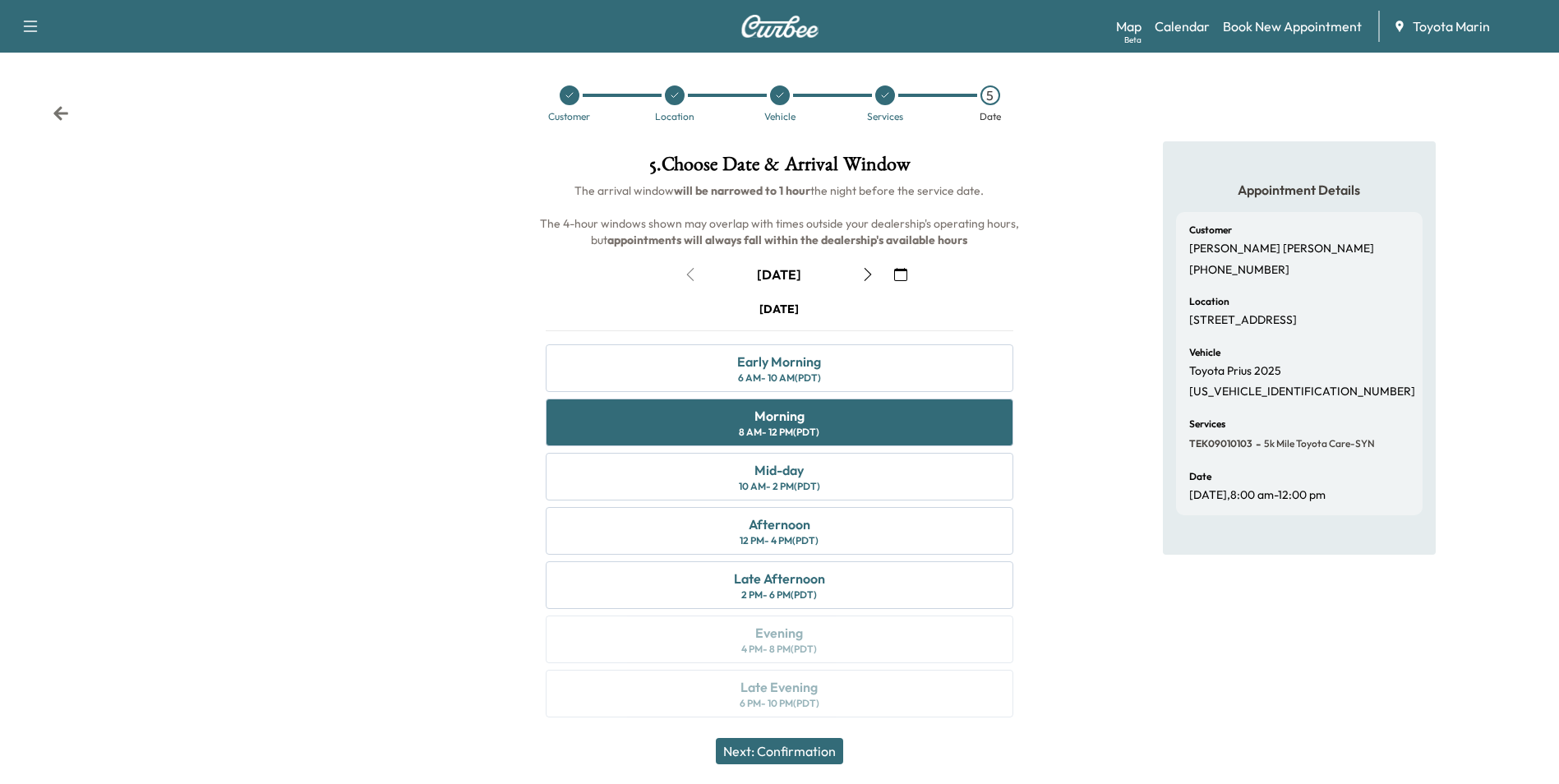
click at [826, 753] on button "Next: Confirmation" at bounding box center [780, 751] width 127 height 26
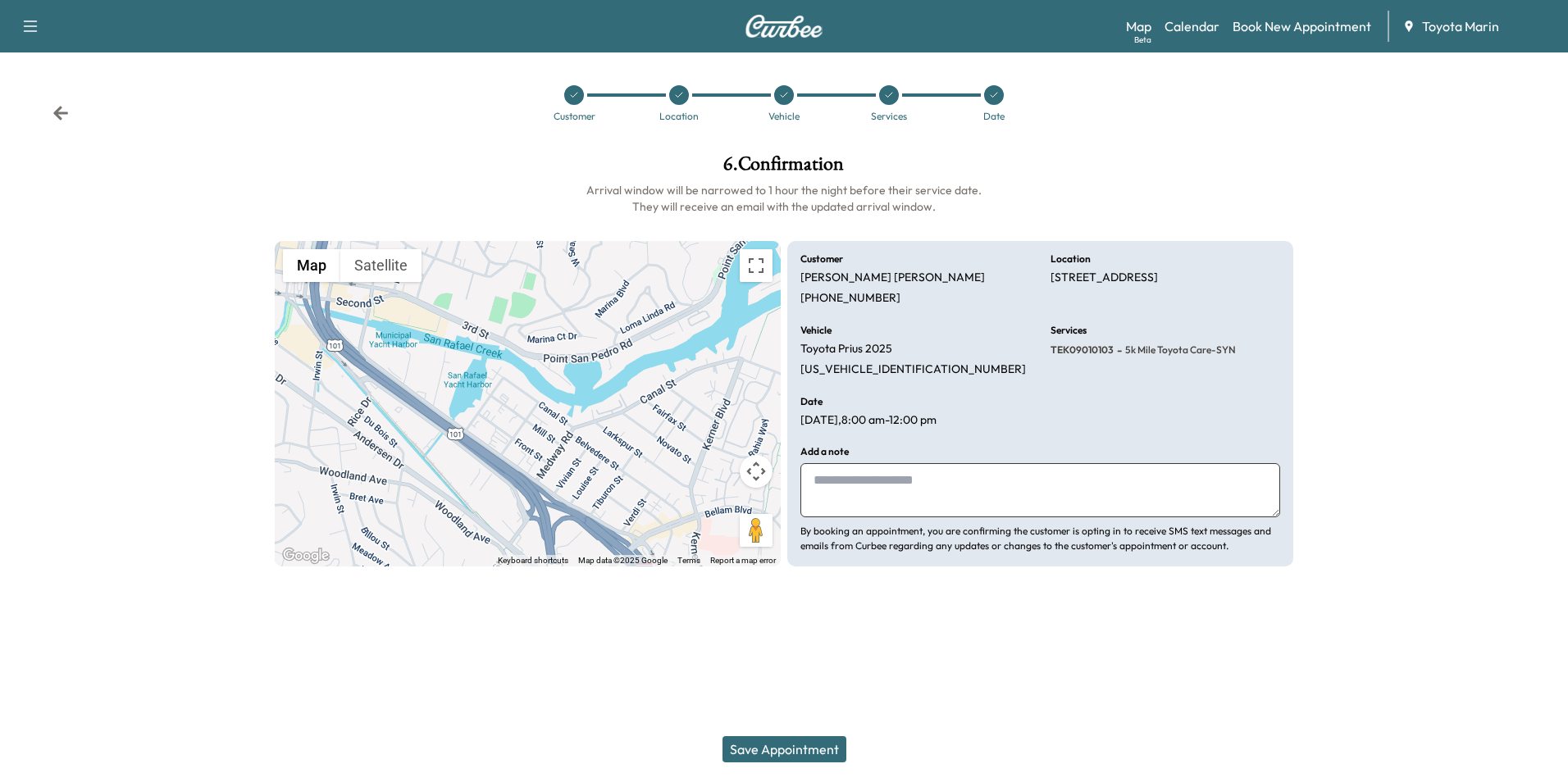
click at [772, 746] on button "Save Appointment" at bounding box center [784, 749] width 124 height 26
click at [24, 27] on icon "button" at bounding box center [30, 25] width 19 height 19
click at [69, 53] on link "Support" at bounding box center [58, 56] width 62 height 19
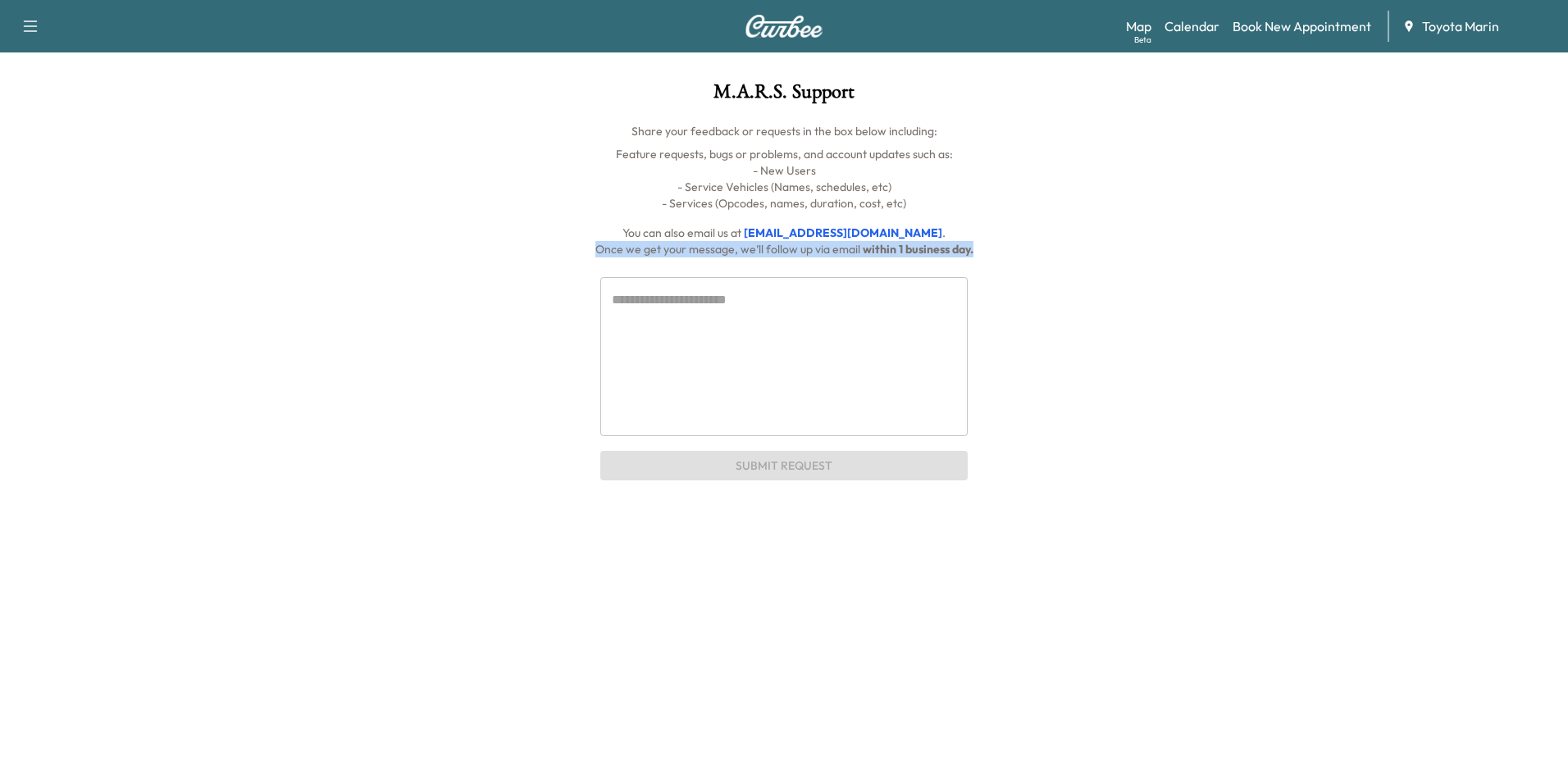
drag, startPoint x: 920, startPoint y: 230, endPoint x: 963, endPoint y: 299, distance: 81.3
click at [963, 299] on div "M.A.R.S. Support Share your feedback or requests in the box below including: Fe…" at bounding box center [784, 281] width 1259 height 398
drag, startPoint x: 963, startPoint y: 299, endPoint x: 1094, endPoint y: 315, distance: 132.0
click at [1094, 315] on div "* ​ Submit Request" at bounding box center [783, 369] width 1233 height 224
drag, startPoint x: 902, startPoint y: 236, endPoint x: 787, endPoint y: 233, distance: 115.0
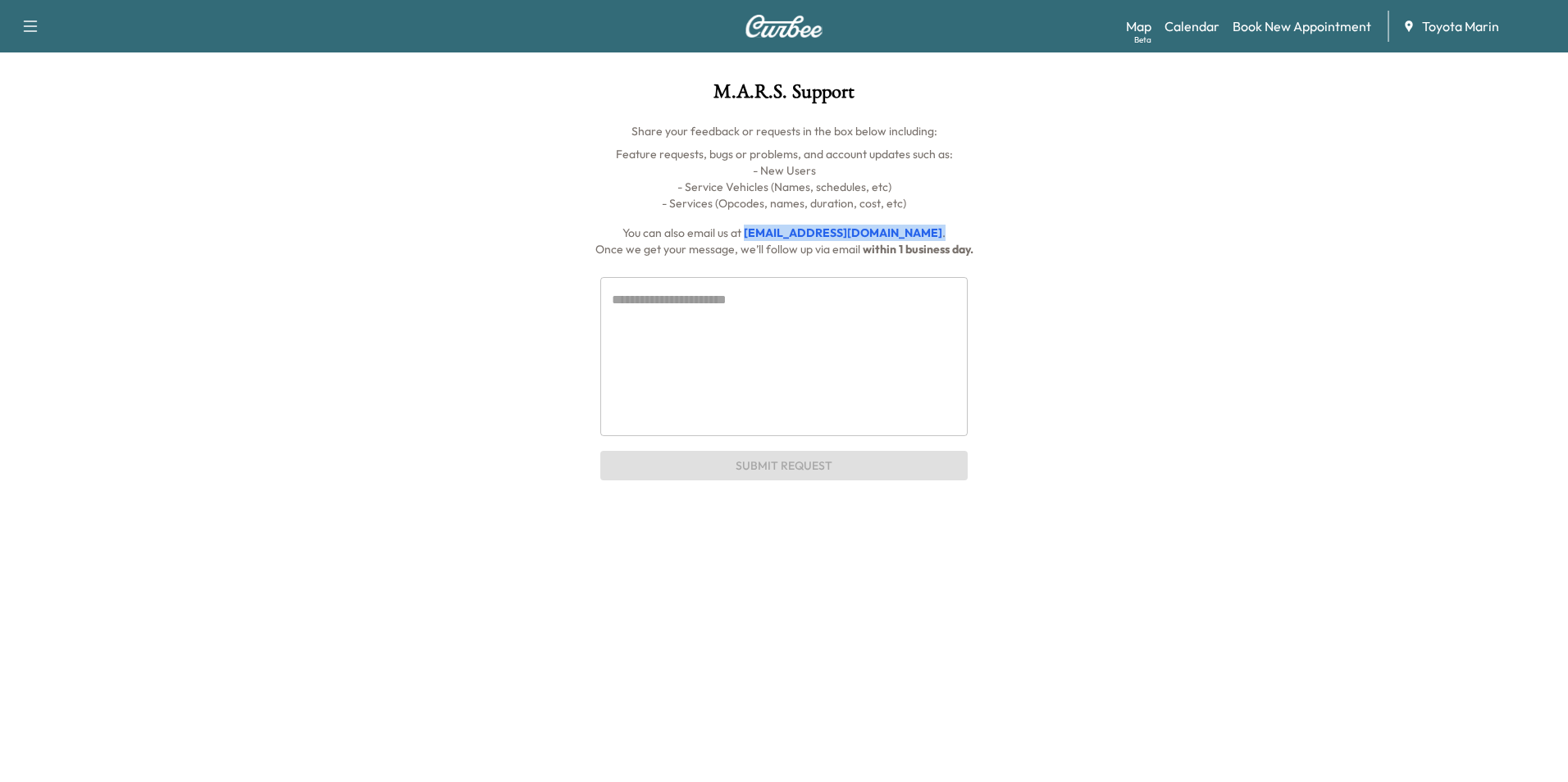
click at [787, 233] on p "You can also email us at [EMAIL_ADDRESS][DOMAIN_NAME] ." at bounding box center [783, 232] width 1233 height 16
copy p "[EMAIL_ADDRESS][DOMAIN_NAME] ."
